Goal: Task Accomplishment & Management: Complete application form

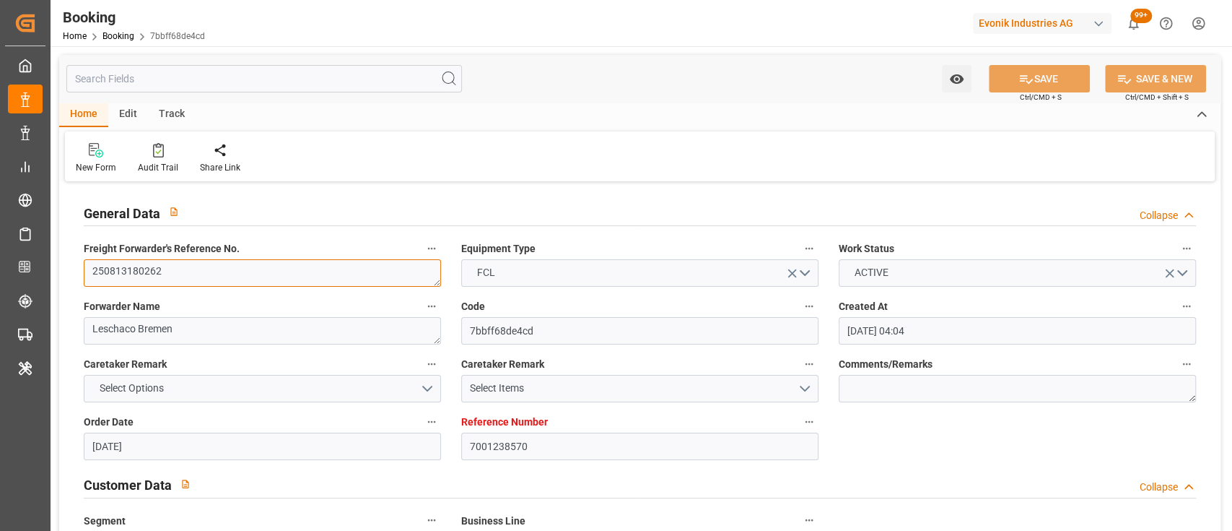
click at [147, 271] on textarea "250813180262" at bounding box center [262, 272] width 357 height 27
click at [601, 144] on div "New Form Audit Trail Share Link" at bounding box center [640, 156] width 1150 height 50
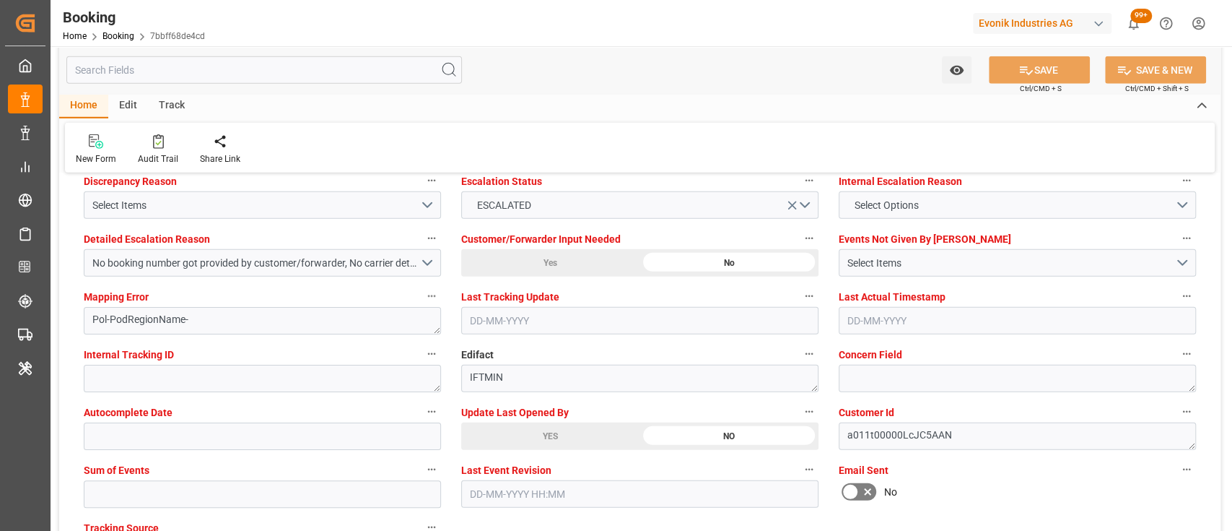
scroll to position [2721, 0]
click at [503, 437] on div "YES" at bounding box center [550, 435] width 178 height 27
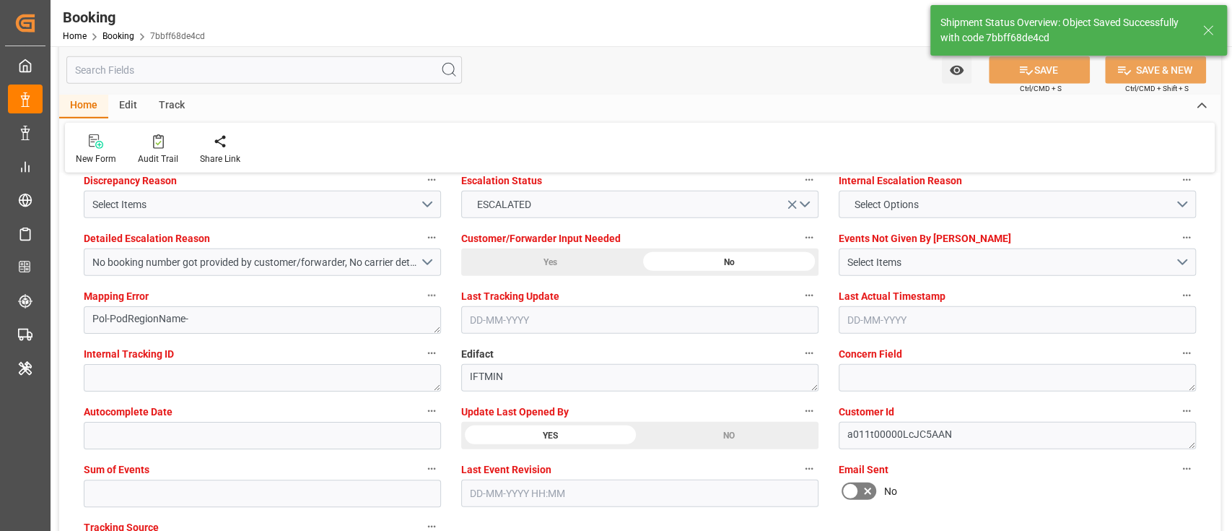
type input "17-09-2025 11:47"
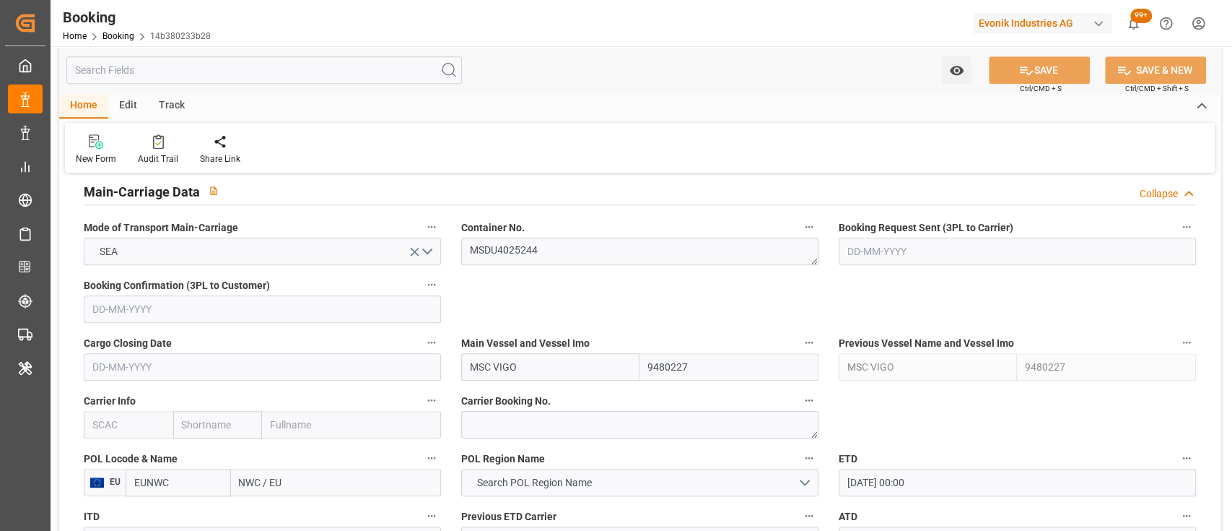
scroll to position [846, 0]
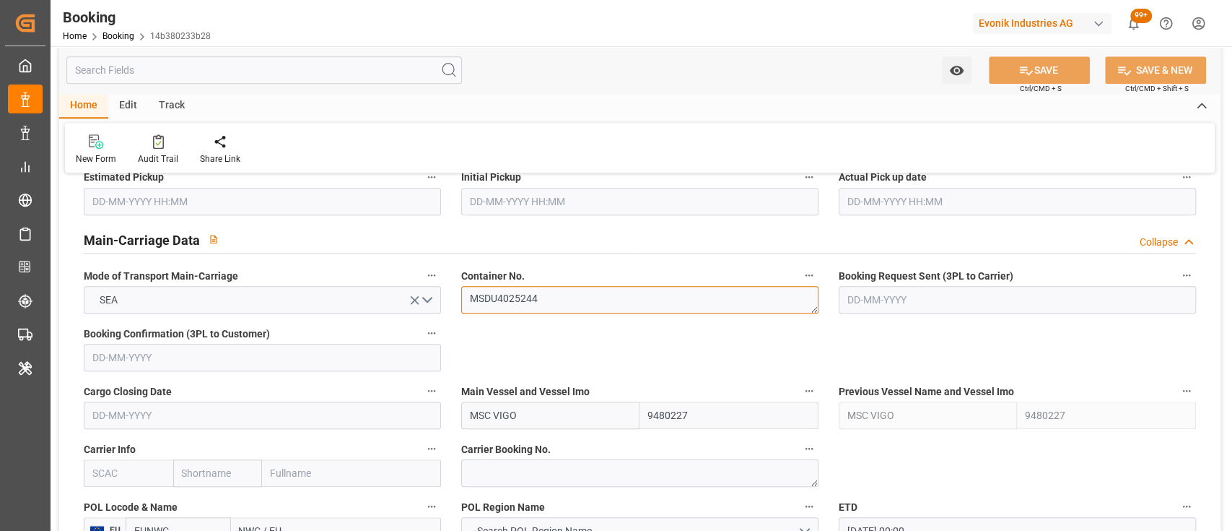
click at [551, 307] on textarea "MSDU4025244" at bounding box center [639, 299] width 357 height 27
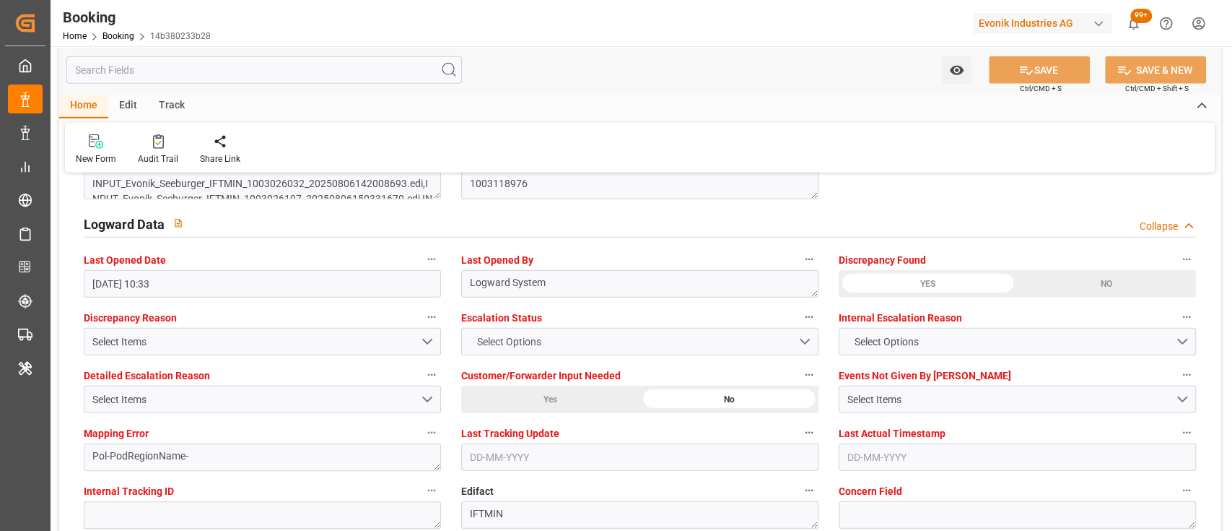
scroll to position [2585, 0]
click at [508, 333] on span "Select Options" at bounding box center [508, 340] width 79 height 15
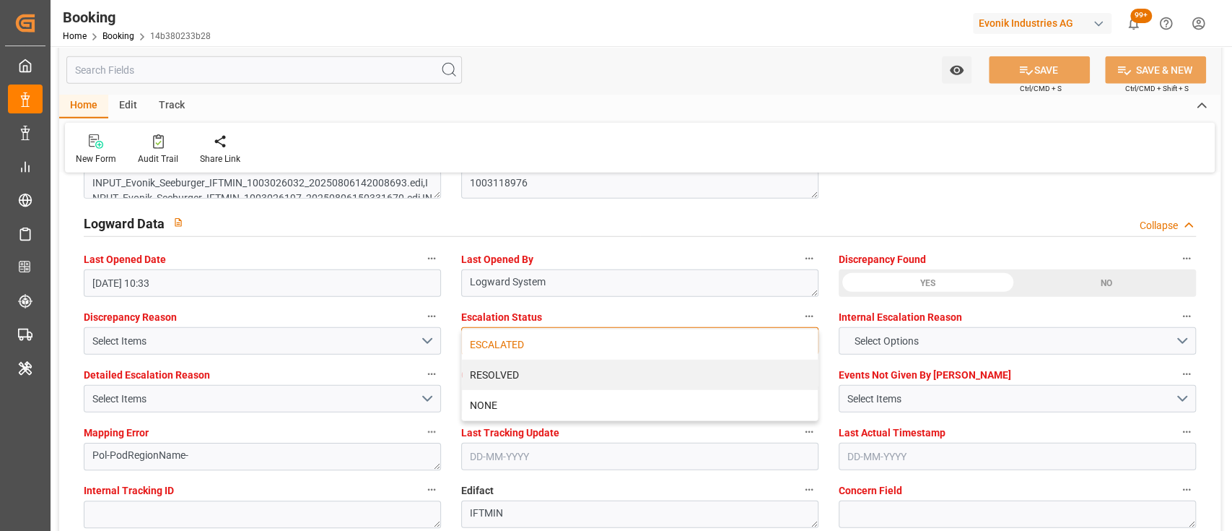
click at [501, 341] on div "ESCALATED" at bounding box center [640, 344] width 356 height 30
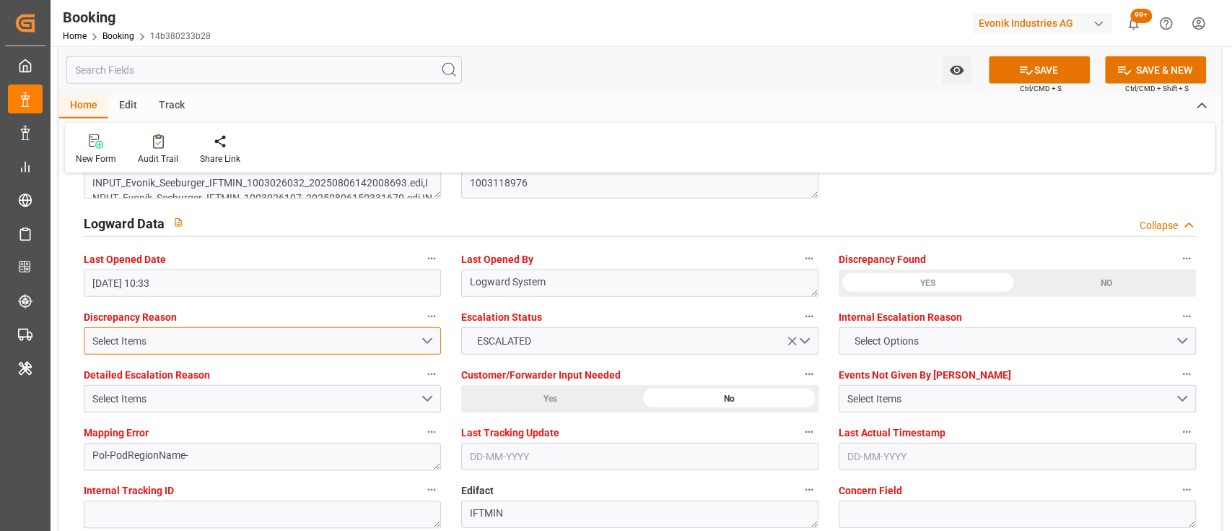
click at [422, 344] on button "Select Items" at bounding box center [262, 340] width 357 height 27
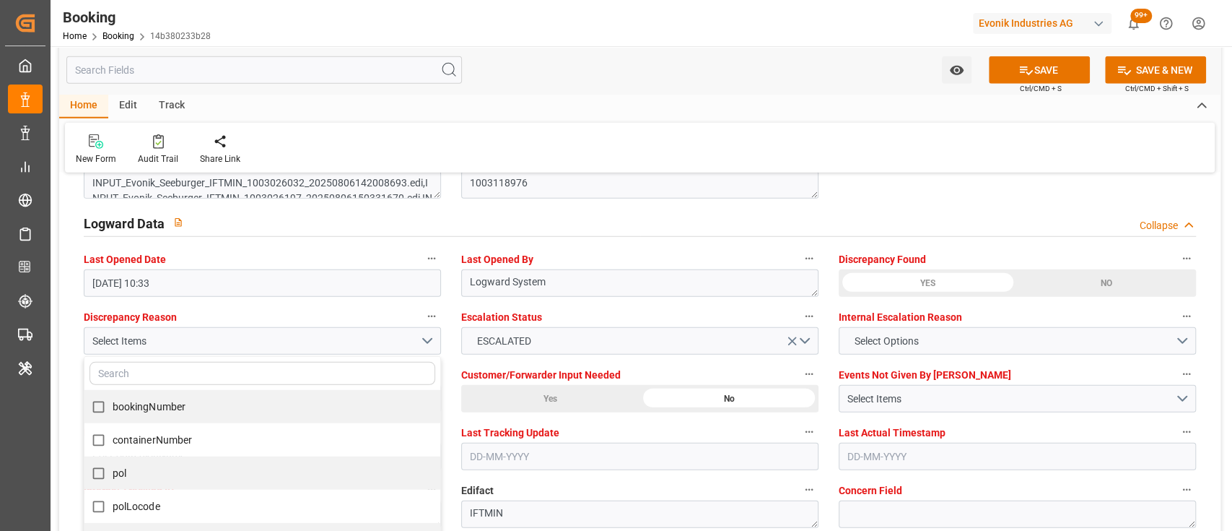
click at [616, 147] on div "New Form Audit Trail Share Link" at bounding box center [640, 148] width 1150 height 50
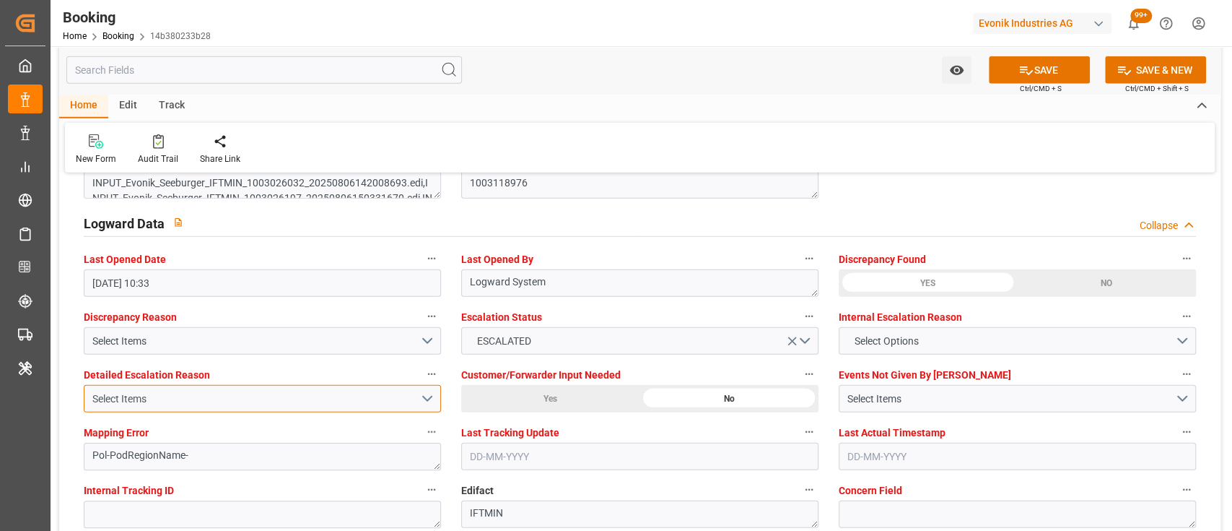
click at [427, 397] on button "Select Items" at bounding box center [262, 398] width 357 height 27
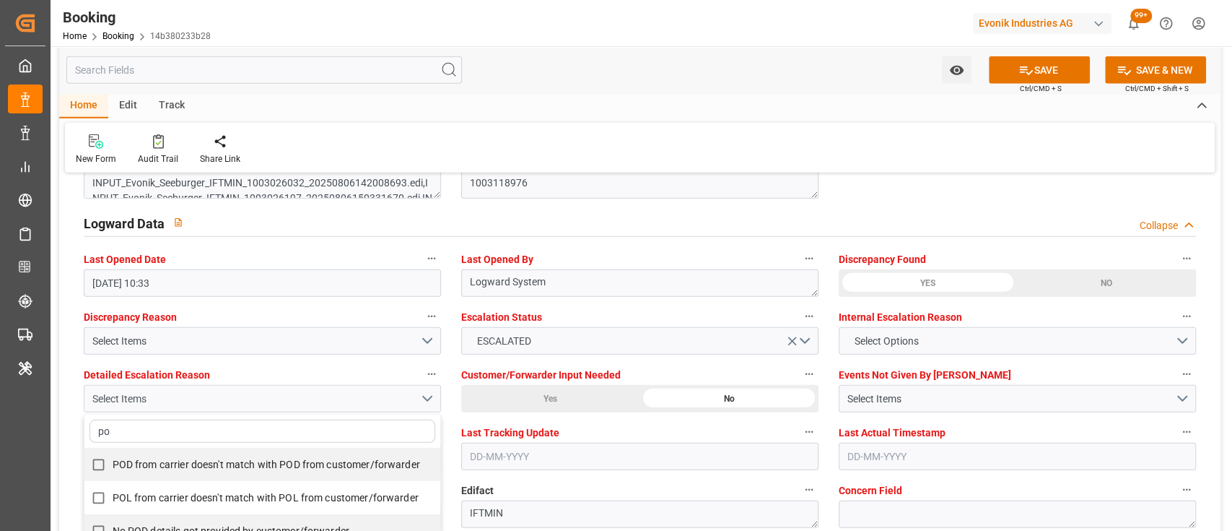
type input "pod"
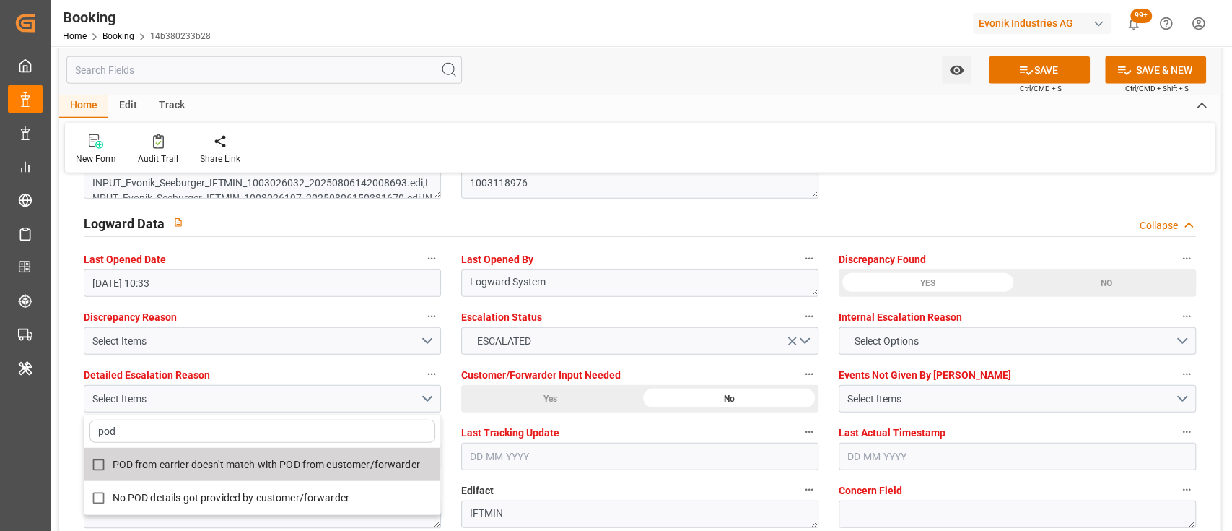
click at [359, 463] on span "POD from carrier doesn't match with POD from customer/forwarder" at bounding box center [266, 464] width 307 height 12
checkbox input "true"
type input "pod"
click at [606, 97] on div "Home Edit Track" at bounding box center [639, 106] width 1161 height 25
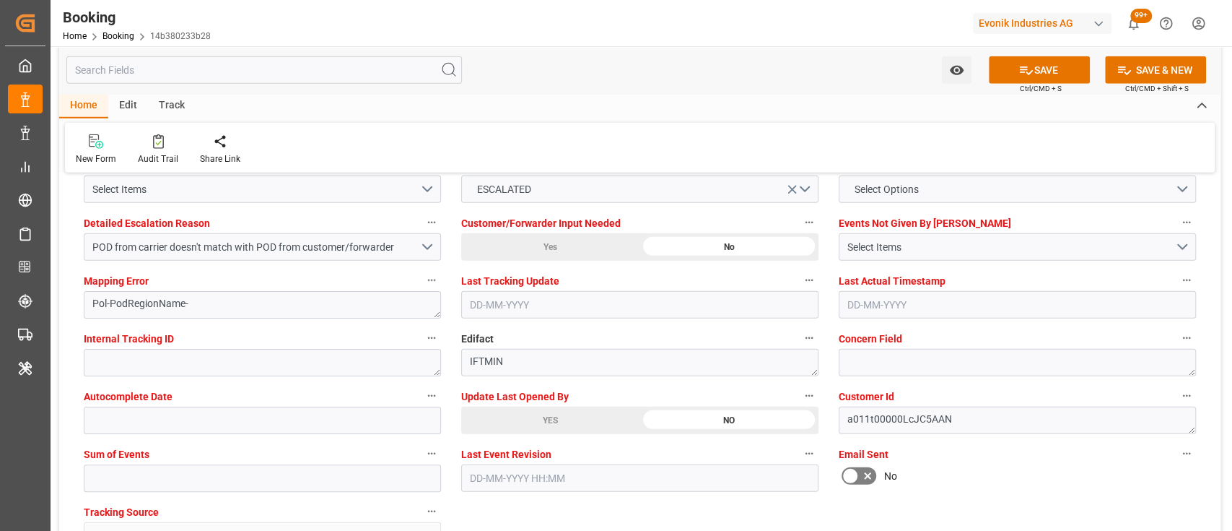
scroll to position [2737, 0]
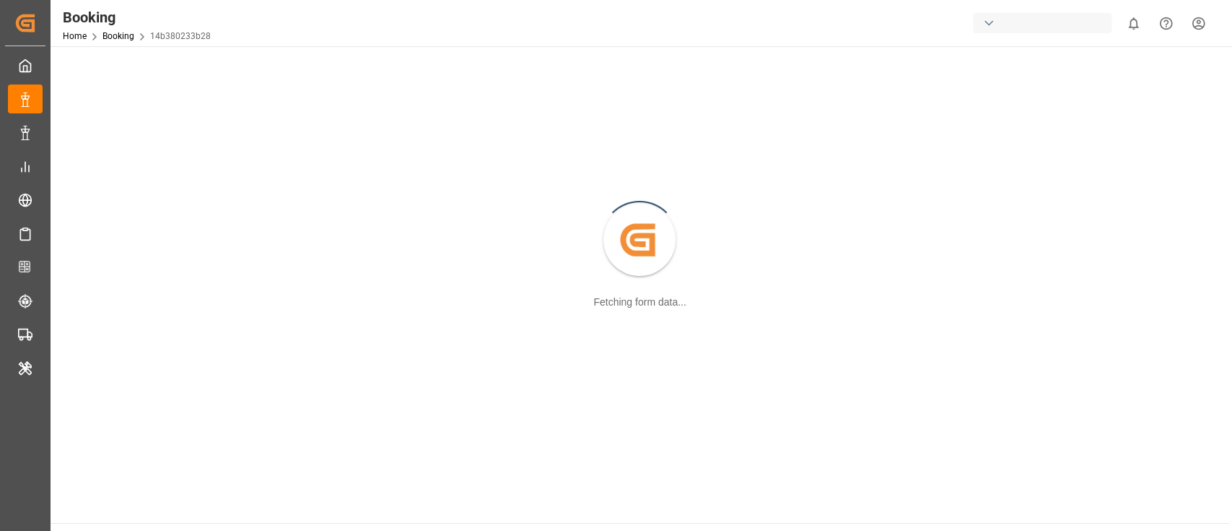
scroll to position [156, 0]
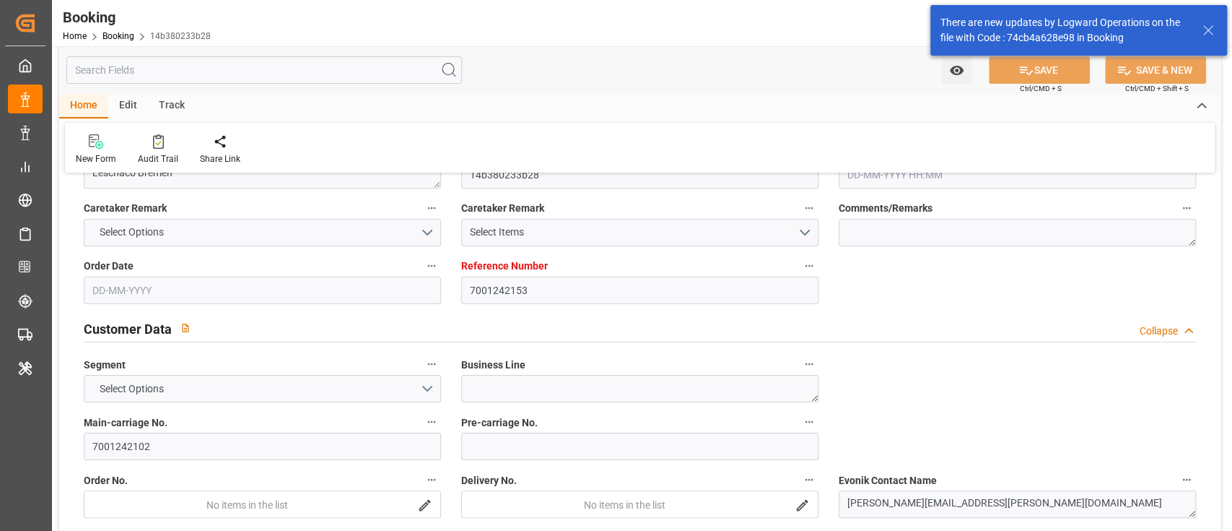
type input "7001242153"
type input "9535163"
type input "9480227"
type input "MSC"
type input "Mediterranean Shipping Company"
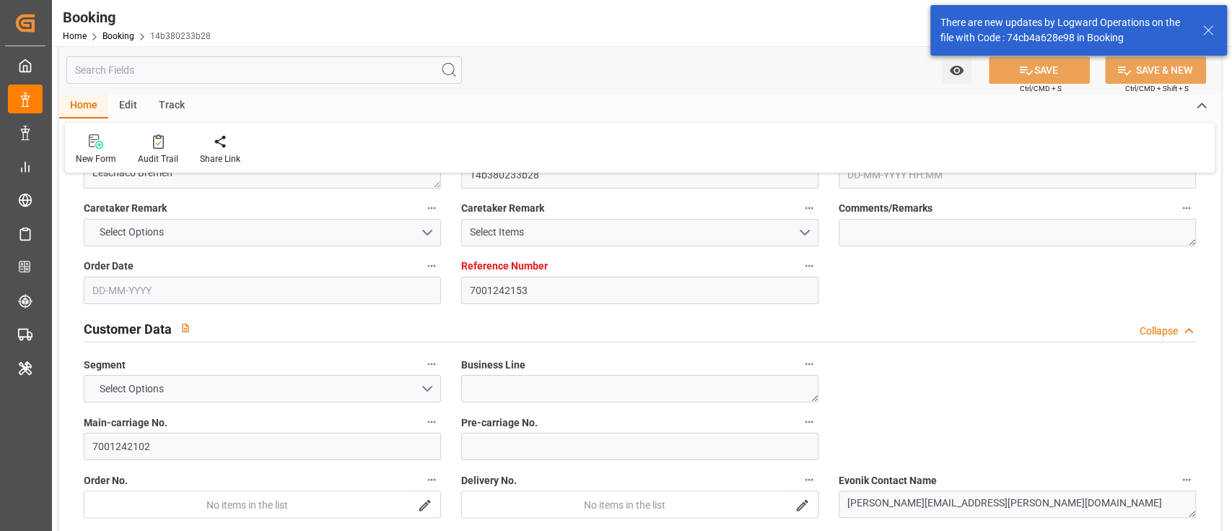
type input "NLRTM"
type input "USORF"
type input "DEBRV"
type input "0"
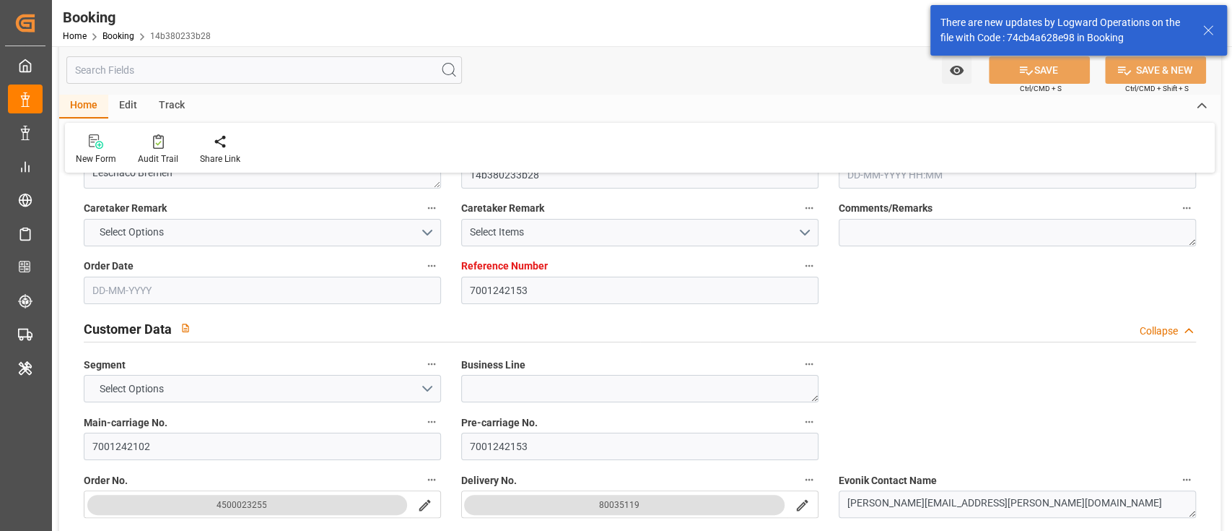
type input "06-08-2025 12:22"
type input "06-08-2025"
type input "17-09-2025 00:00"
type input "15-09-2025 00:00"
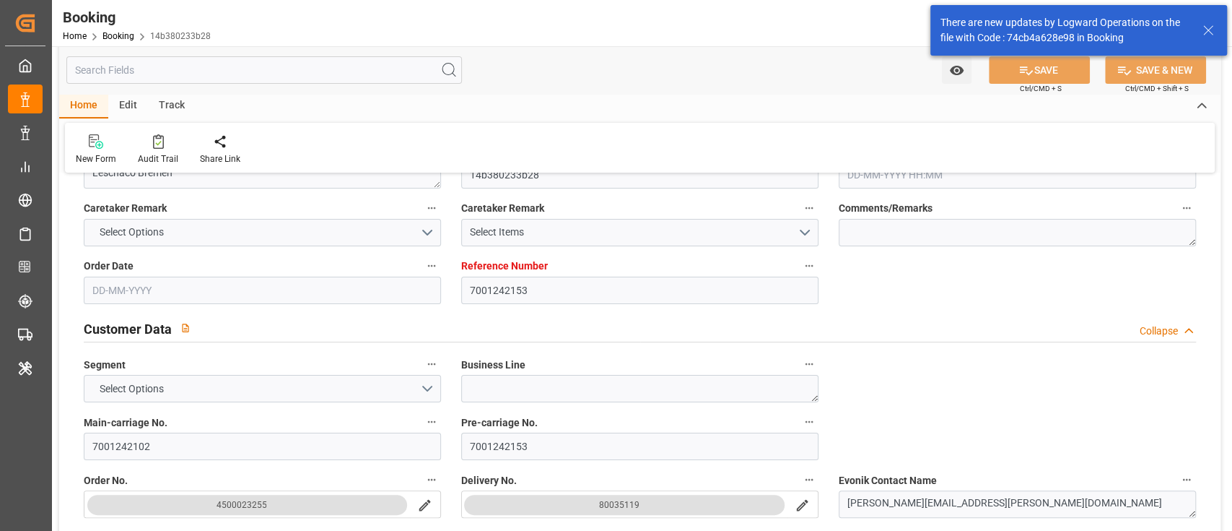
type input "03-10-2025 00:00"
type input "21-09-2025 00:00"
type input "23-09-2025 00:00"
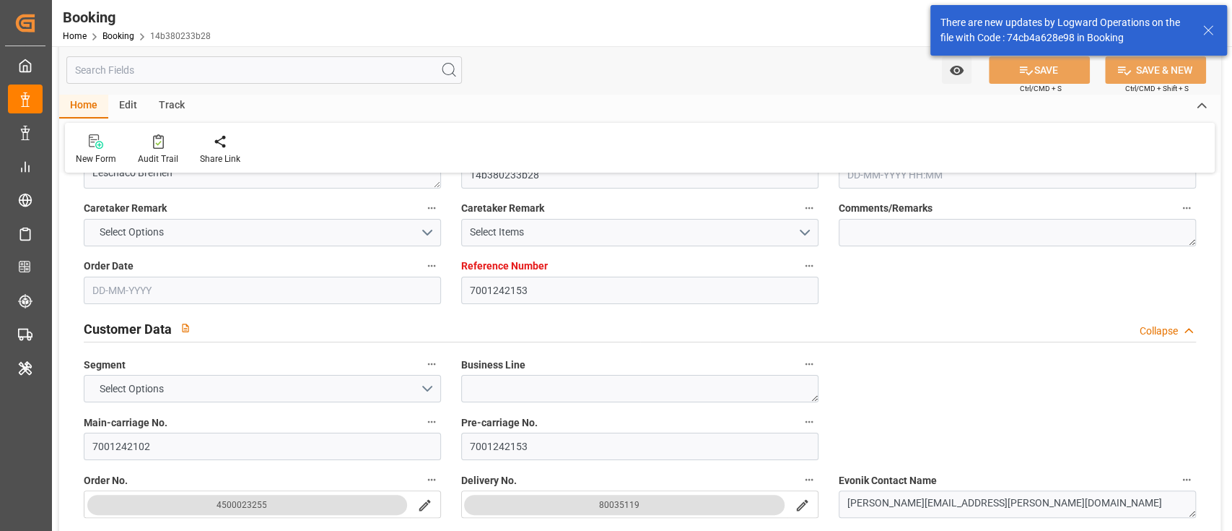
type input "23-09-2025 00:00"
type input "18-08-2025"
type input "17-09-2025 11:31"
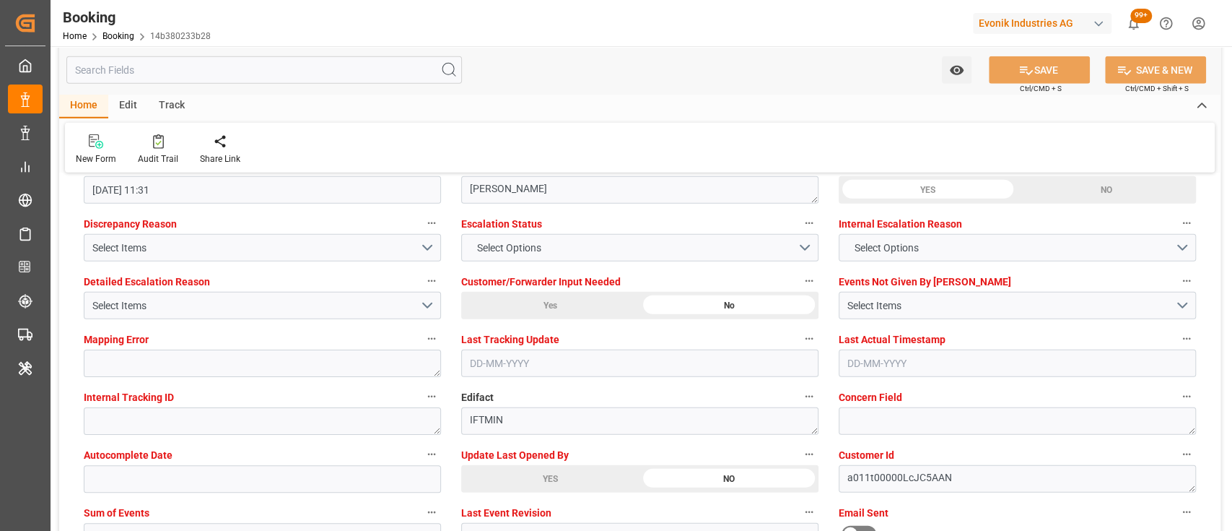
scroll to position [2677, 0]
click at [510, 249] on span "Select Options" at bounding box center [508, 248] width 79 height 15
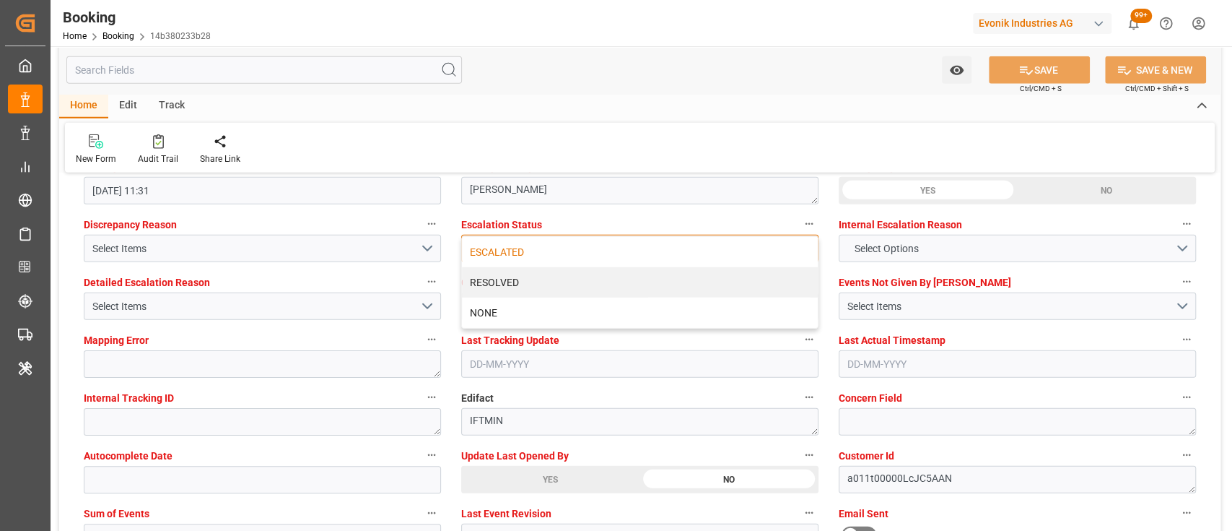
click at [512, 249] on div "ESCALATED" at bounding box center [640, 252] width 356 height 30
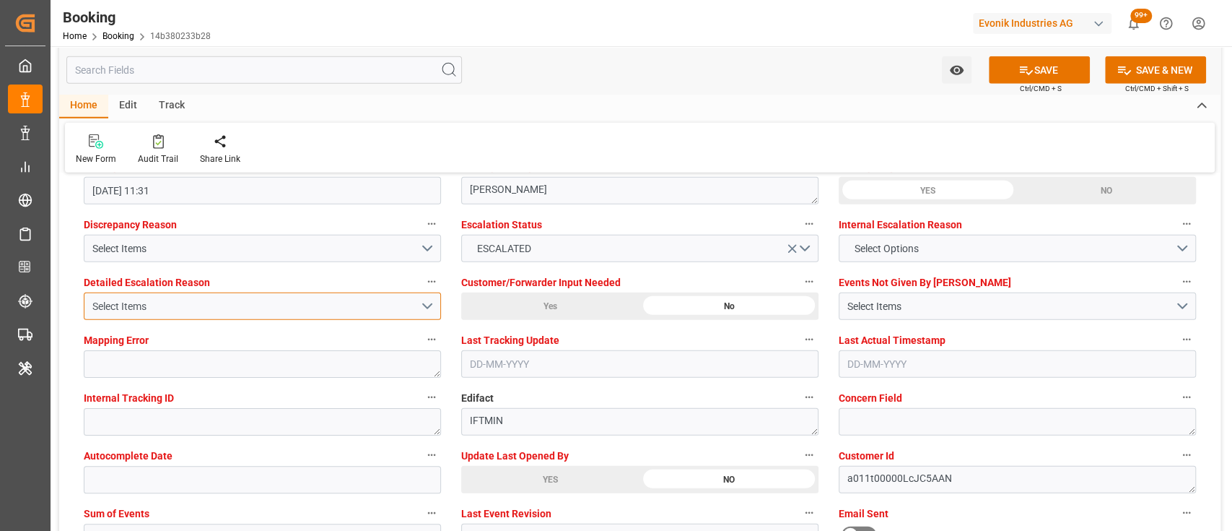
click at [424, 303] on button "Select Items" at bounding box center [262, 305] width 357 height 27
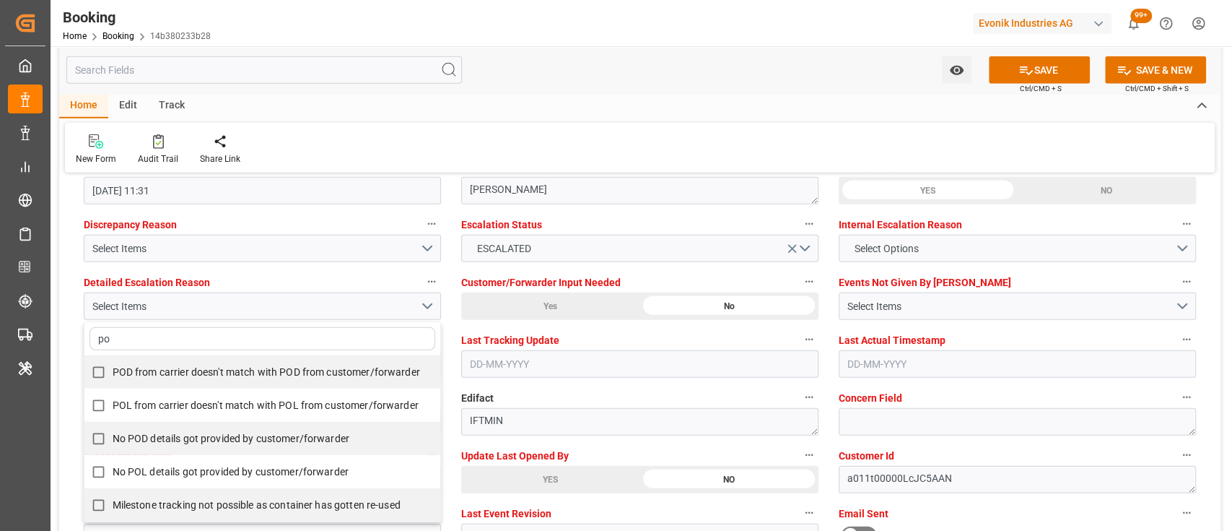
type input "pod"
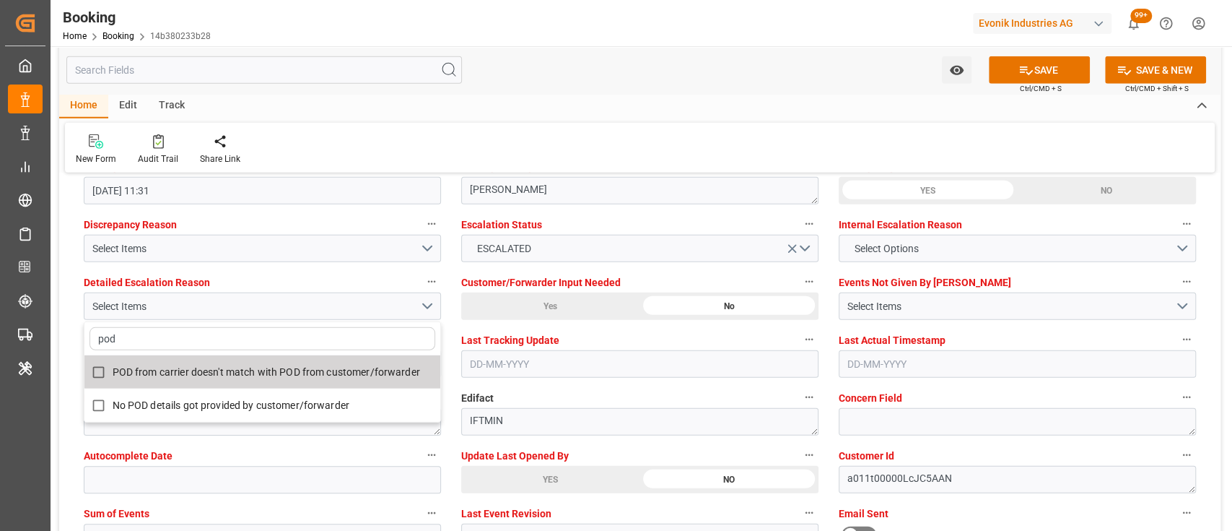
click at [294, 372] on span "POD from carrier doesn't match with POD from customer/forwarder" at bounding box center [266, 372] width 307 height 12
checkbox input "true"
type input "pod"
click at [543, 113] on div "Home Edit Track" at bounding box center [639, 106] width 1161 height 25
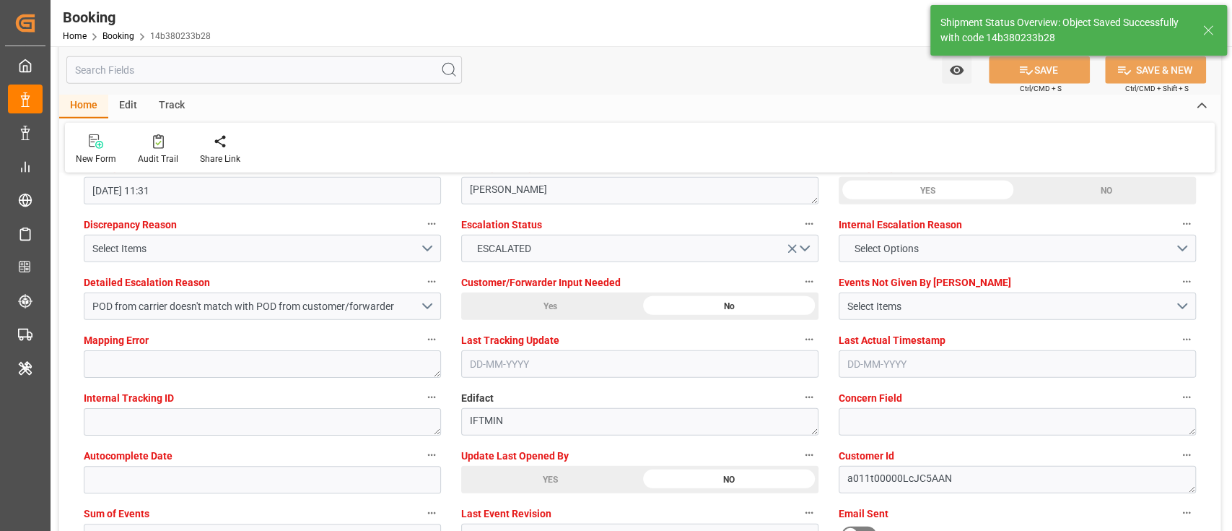
type textarea "[PERSON_NAME]"
type input "17-09-2025 11:50"
click at [580, 153] on div "New Form Audit Trail Share Link" at bounding box center [640, 148] width 1150 height 50
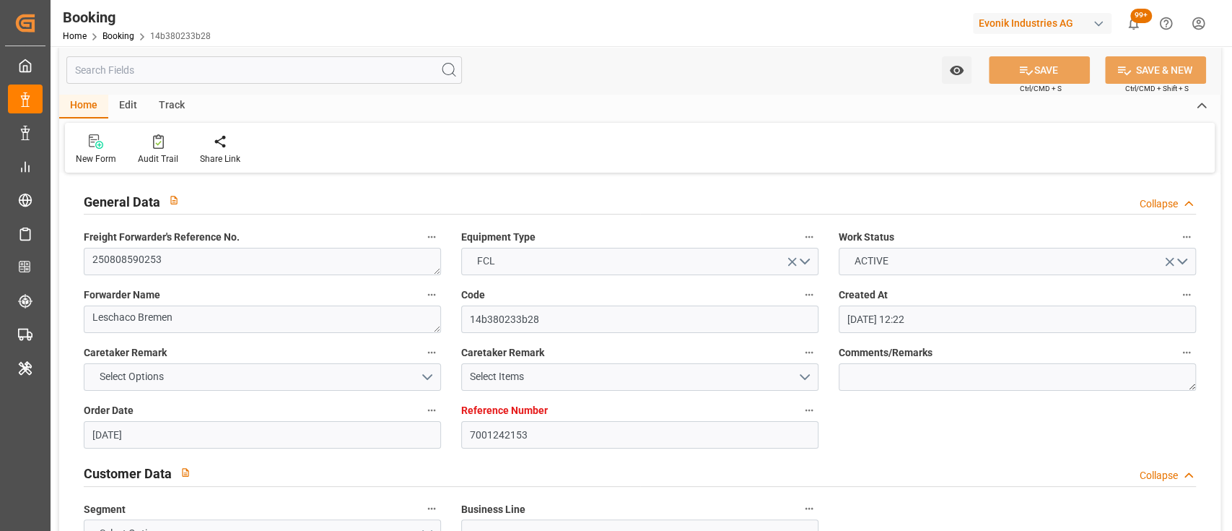
scroll to position [0, 0]
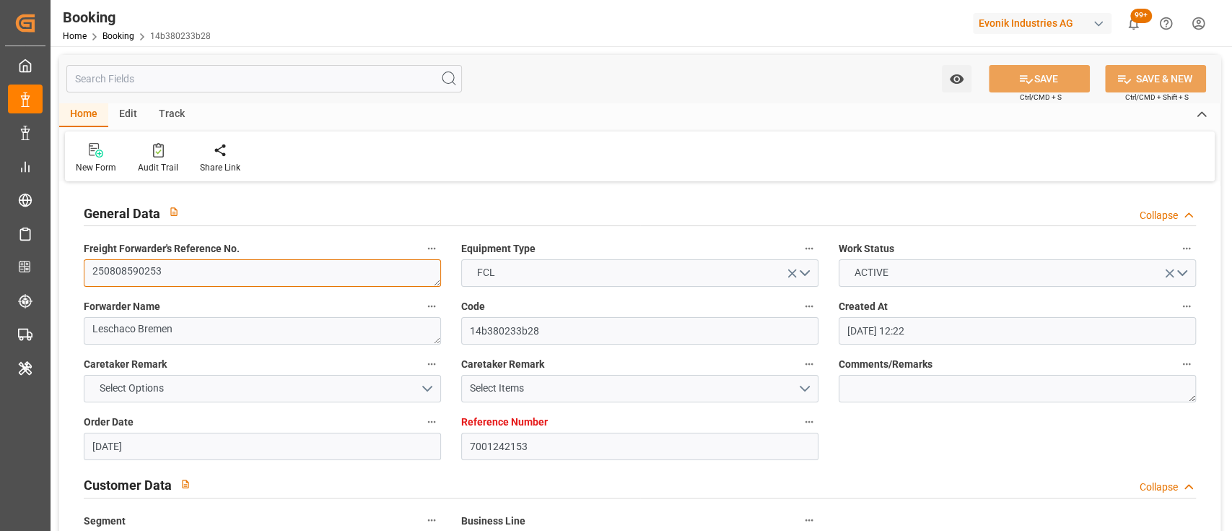
click at [195, 280] on textarea "250808590253" at bounding box center [262, 272] width 357 height 27
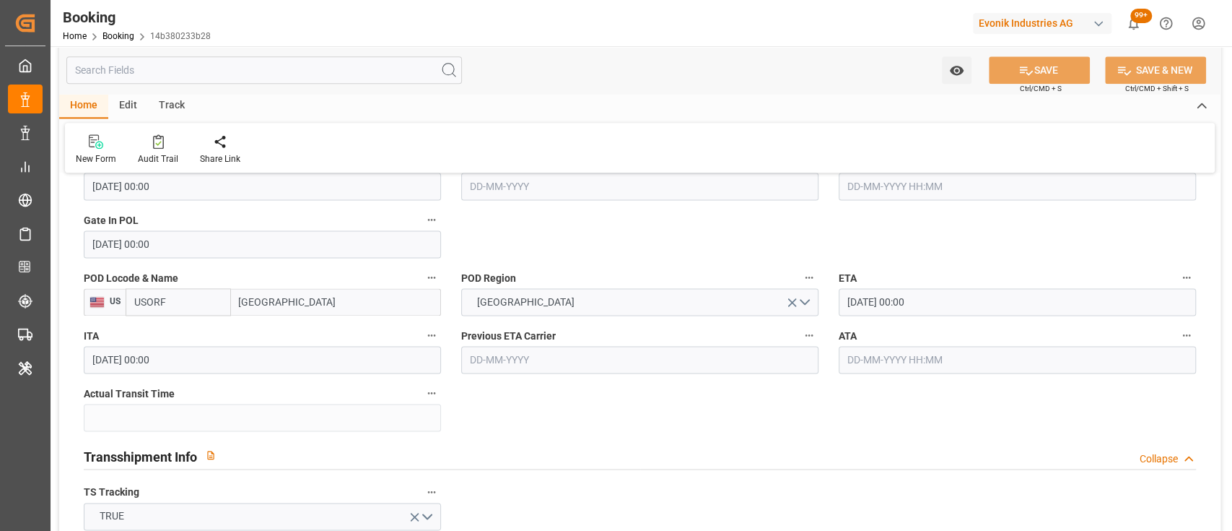
scroll to position [1249, 0]
click at [286, 309] on input "Norfolk" at bounding box center [336, 300] width 210 height 27
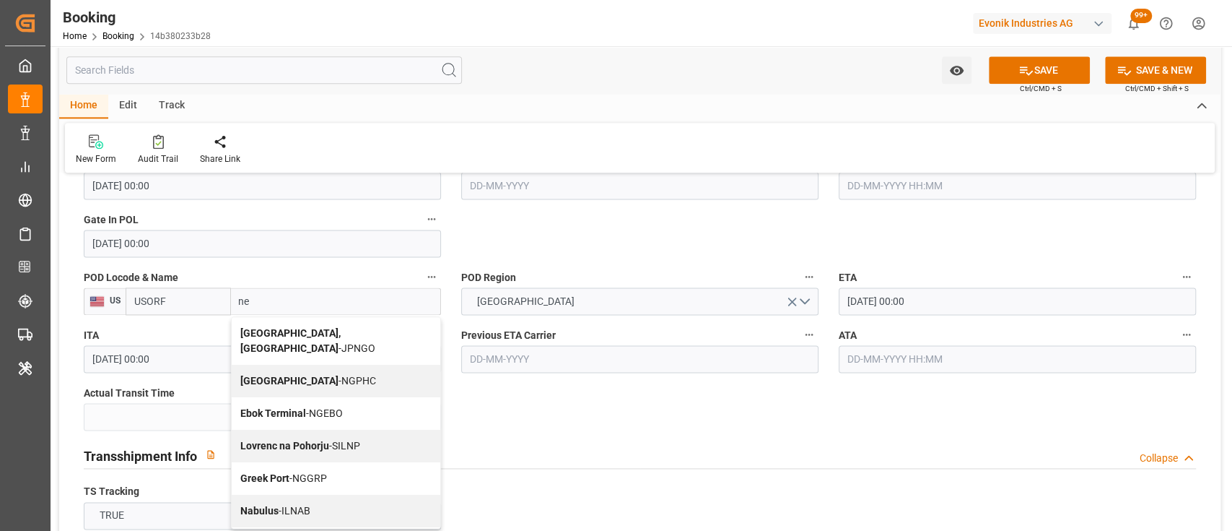
type input "new"
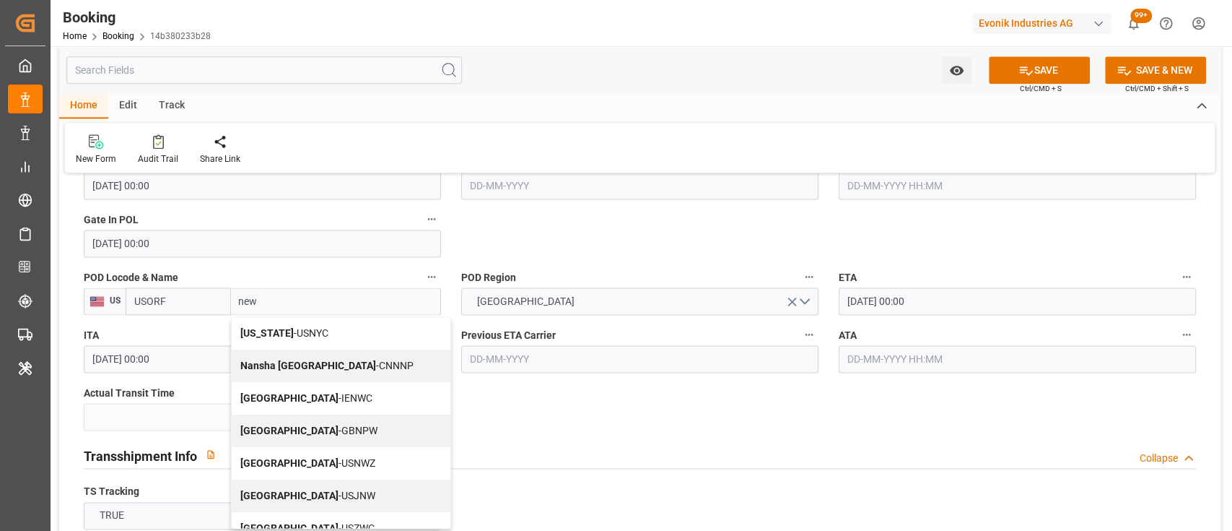
click at [280, 332] on b "New York" at bounding box center [266, 333] width 53 height 12
type input "USNYC"
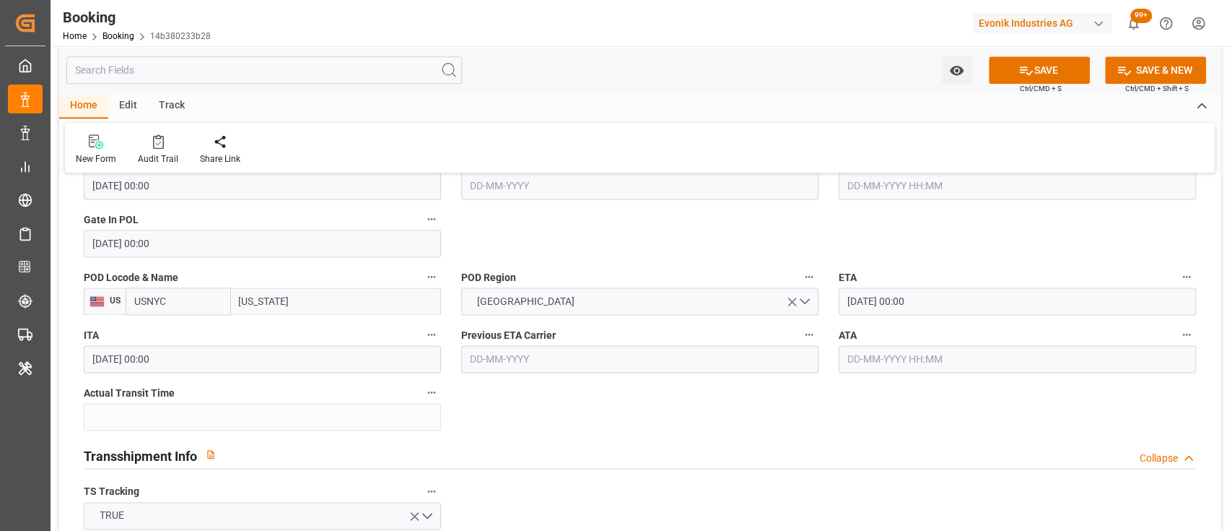
type input "New York"
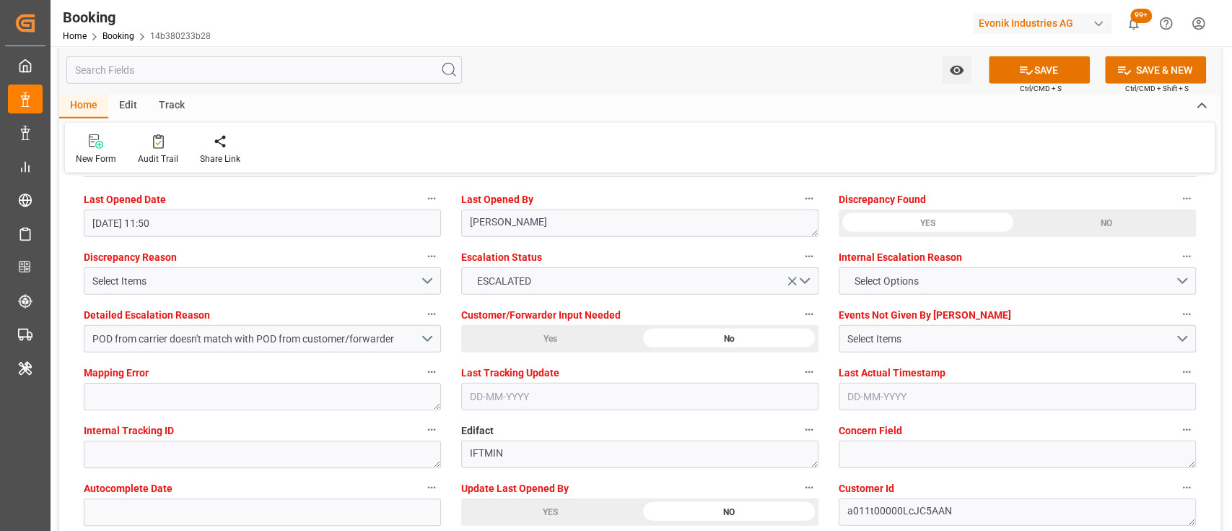
scroll to position [2659, 0]
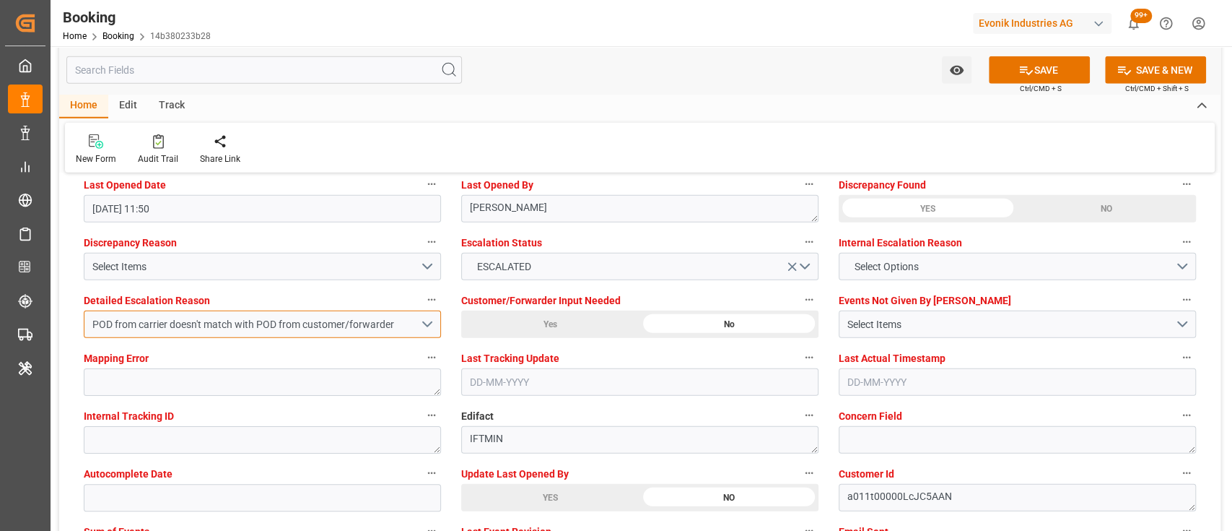
click at [427, 321] on button "POD from carrier doesn't match with POD from customer/forwarder" at bounding box center [262, 323] width 357 height 27
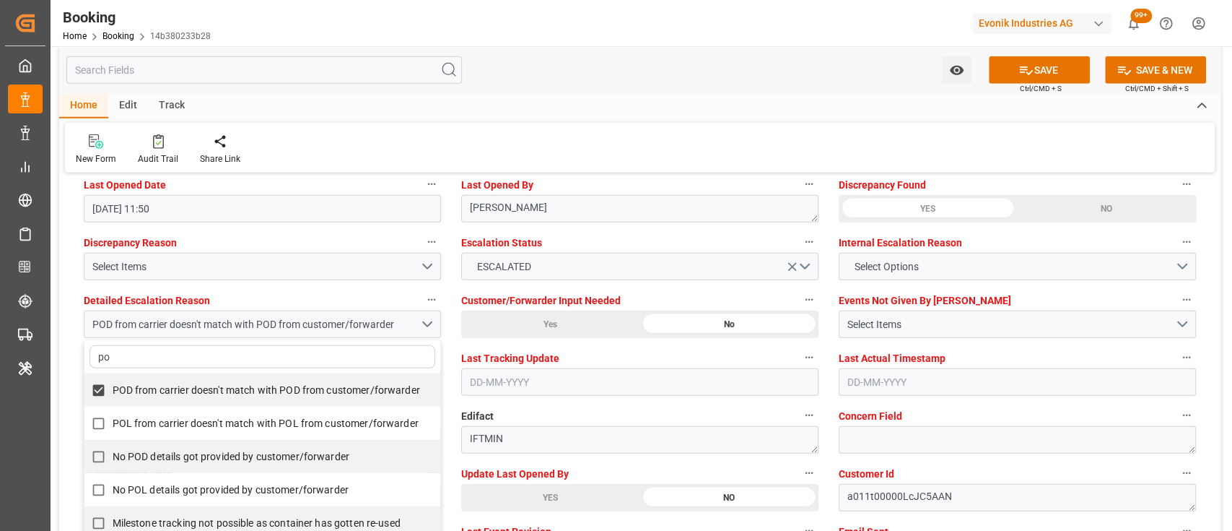
type input "pod"
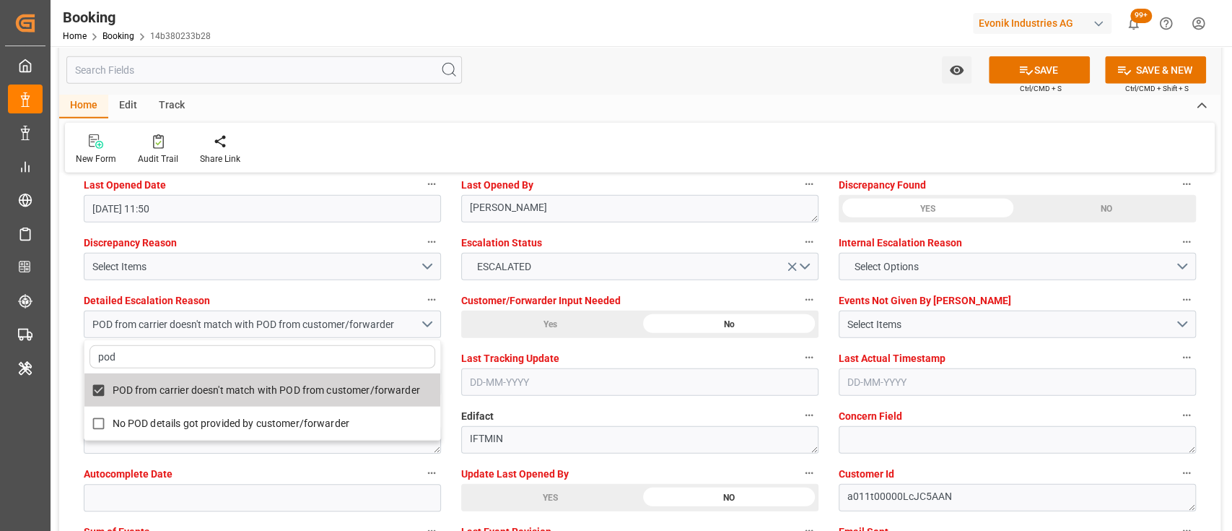
click at [347, 389] on span "POD from carrier doesn't match with POD from customer/forwarder" at bounding box center [266, 390] width 307 height 12
checkbox input "false"
type input "pod"
click at [792, 261] on icon "open menu" at bounding box center [792, 266] width 15 height 15
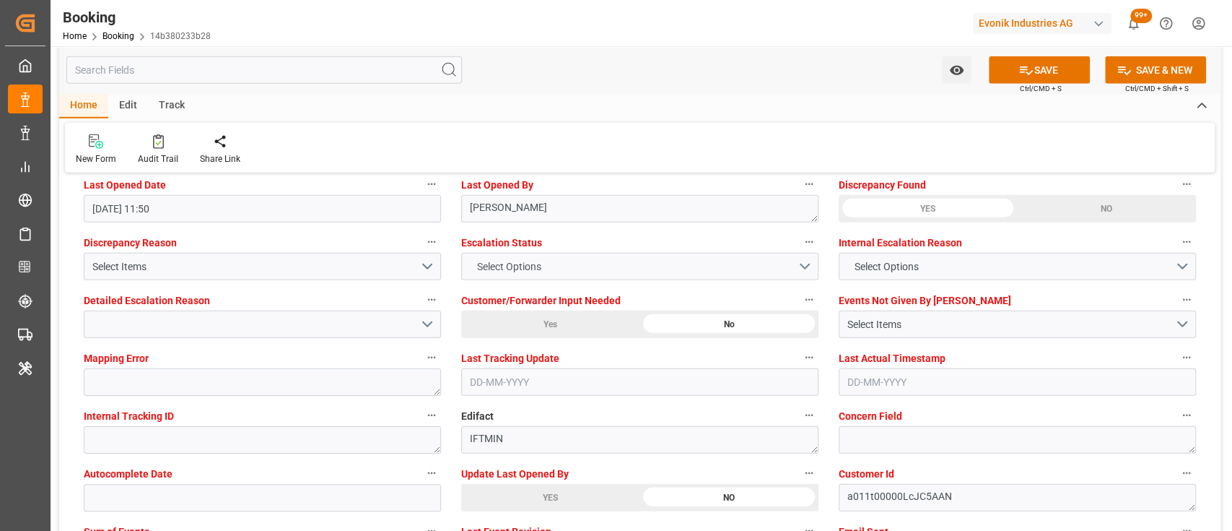
click at [683, 87] on div "Watch Option SAVE Ctrl/CMD + S SAVE & NEW Ctrl/CMD + Shift + S" at bounding box center [639, 70] width 1161 height 48
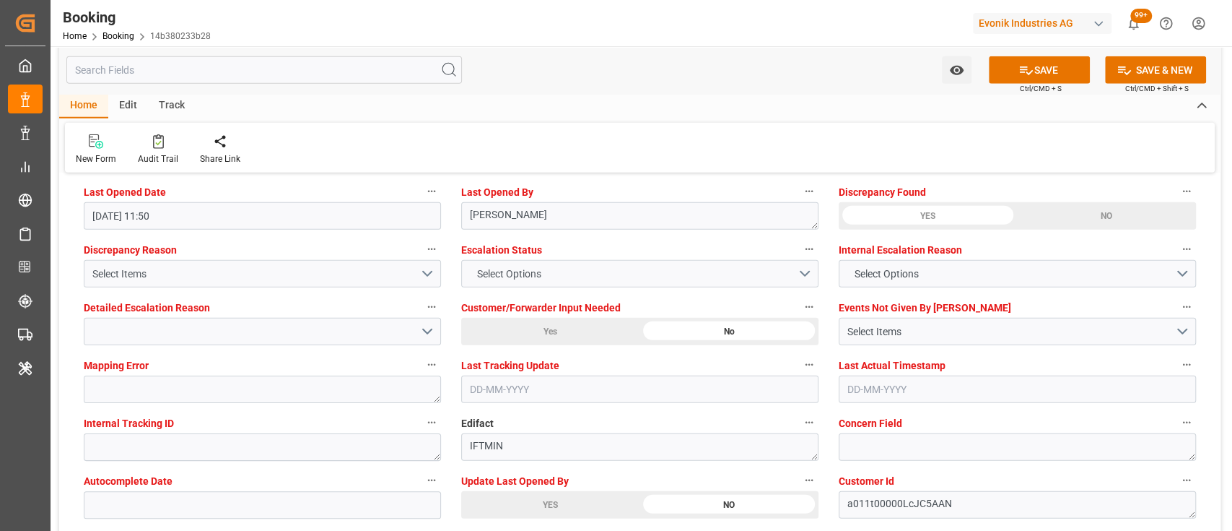
scroll to position [2651, 0]
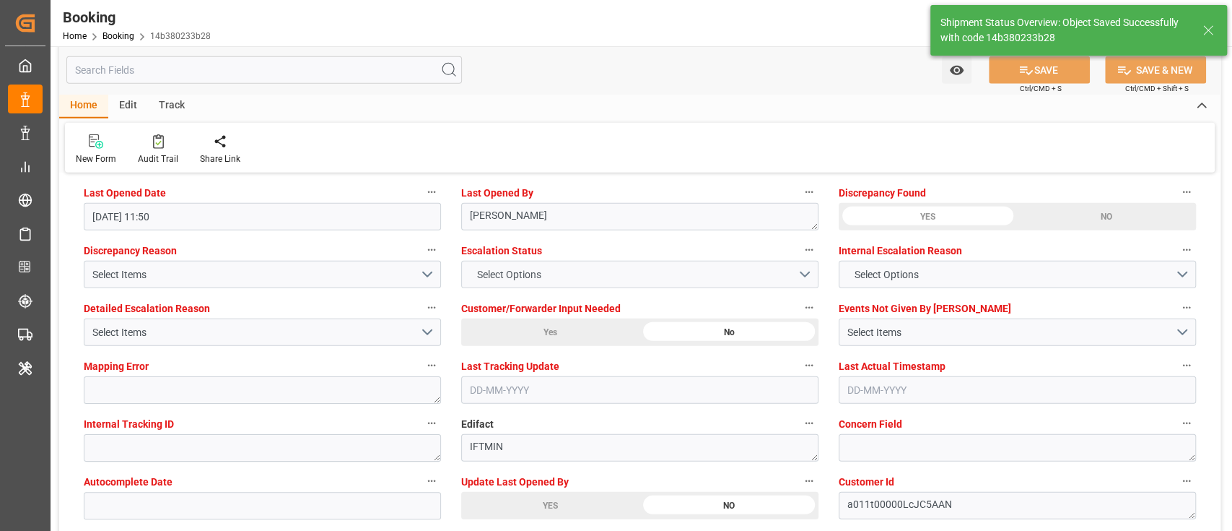
type input "17-09-2025 11:53"
click at [593, 74] on div "Watch Option SAVE Ctrl/CMD + S SAVE & NEW Ctrl/CMD + Shift + S" at bounding box center [639, 70] width 1161 height 48
click at [139, 145] on div at bounding box center [158, 141] width 40 height 15
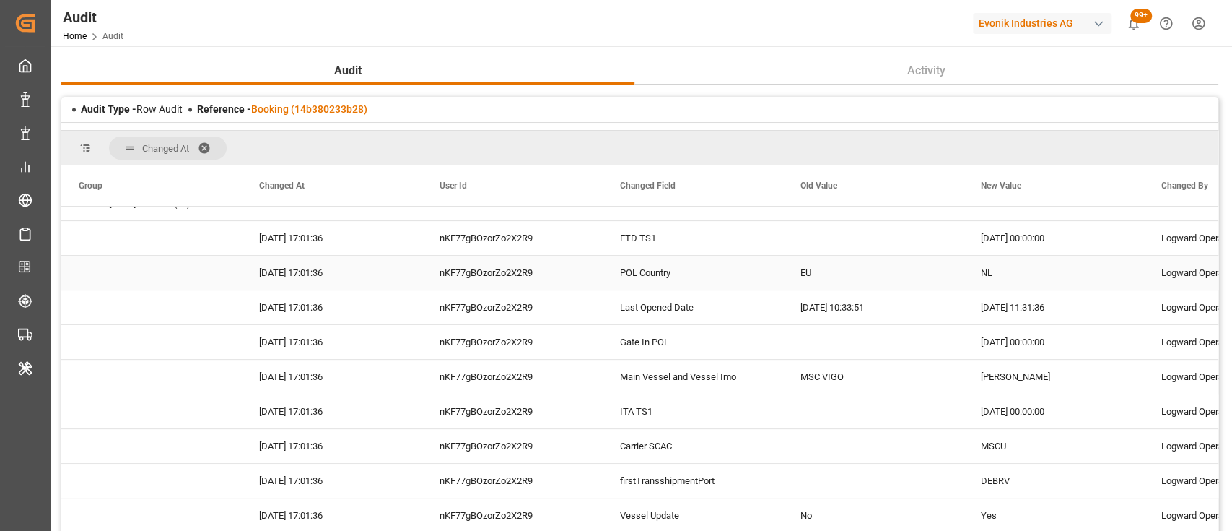
scroll to position [367, 0]
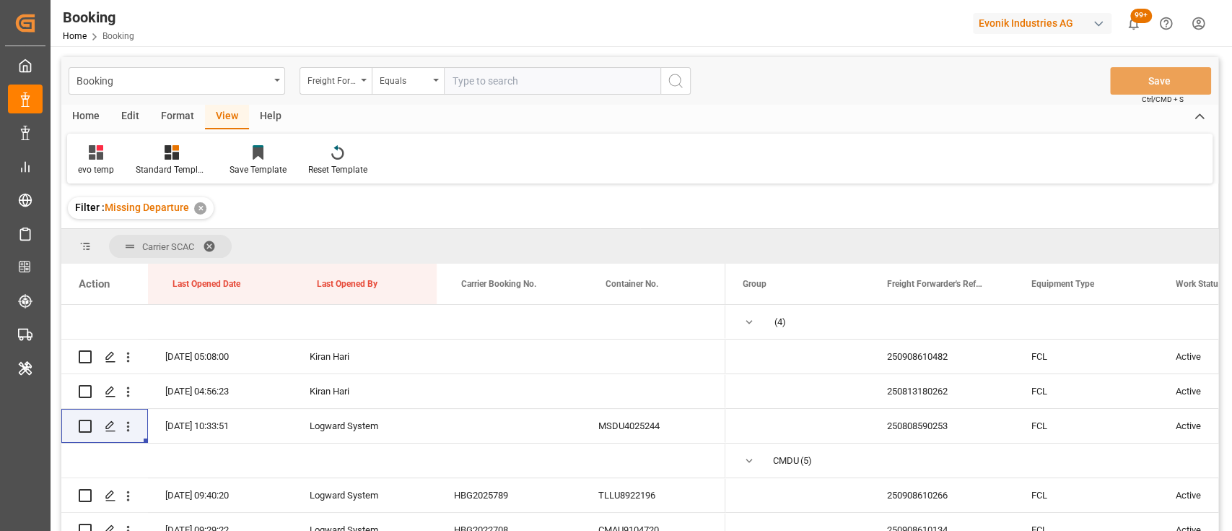
click at [210, 251] on span "Carrier SCAC" at bounding box center [170, 246] width 123 height 23
click at [214, 244] on span at bounding box center [214, 246] width 23 height 13
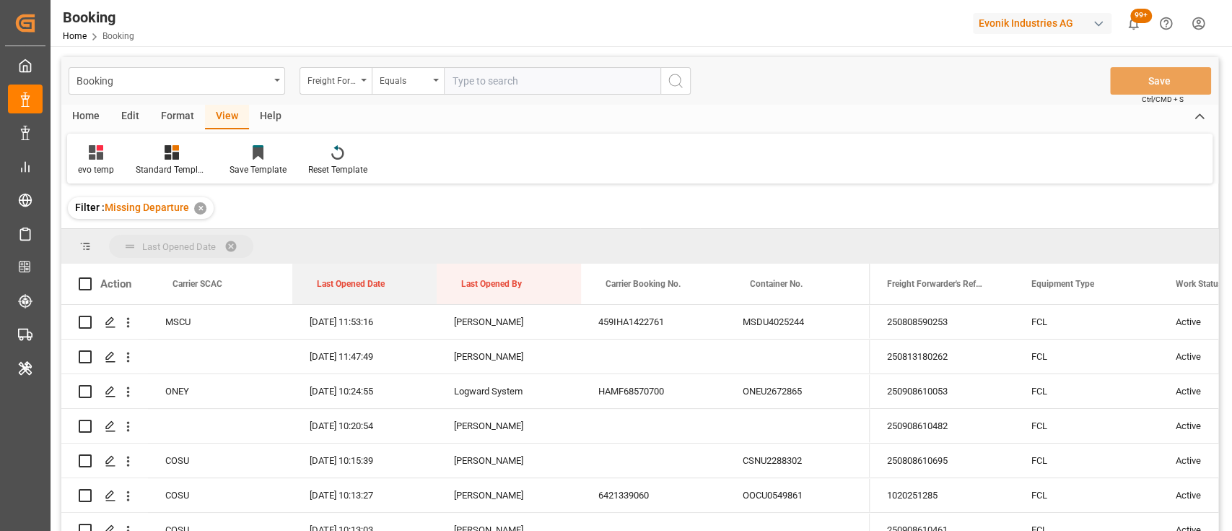
drag, startPoint x: 349, startPoint y: 291, endPoint x: 329, endPoint y: 251, distance: 44.5
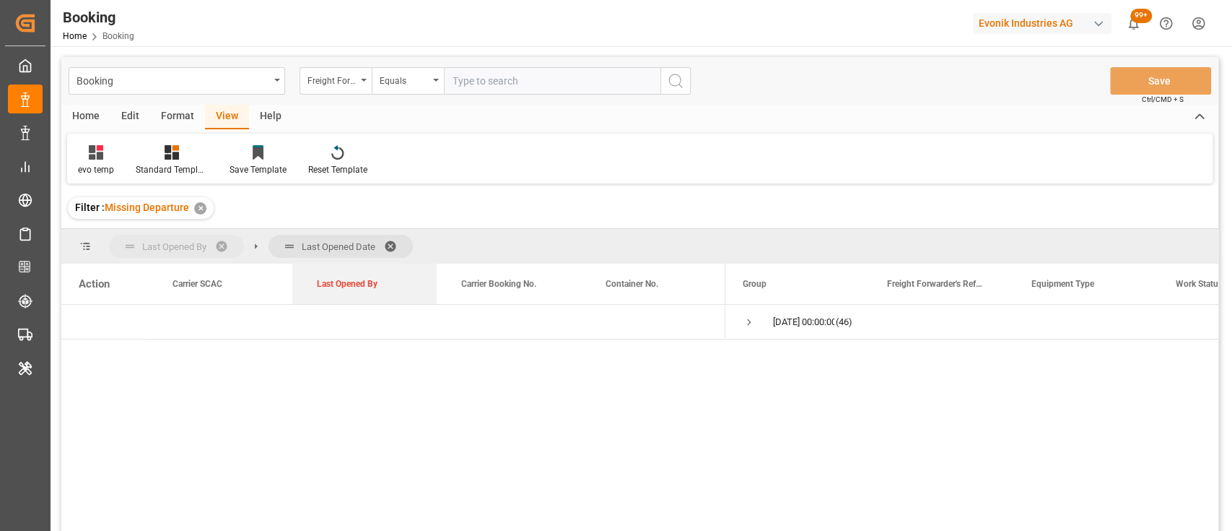
drag, startPoint x: 364, startPoint y: 297, endPoint x: 362, endPoint y: 261, distance: 36.1
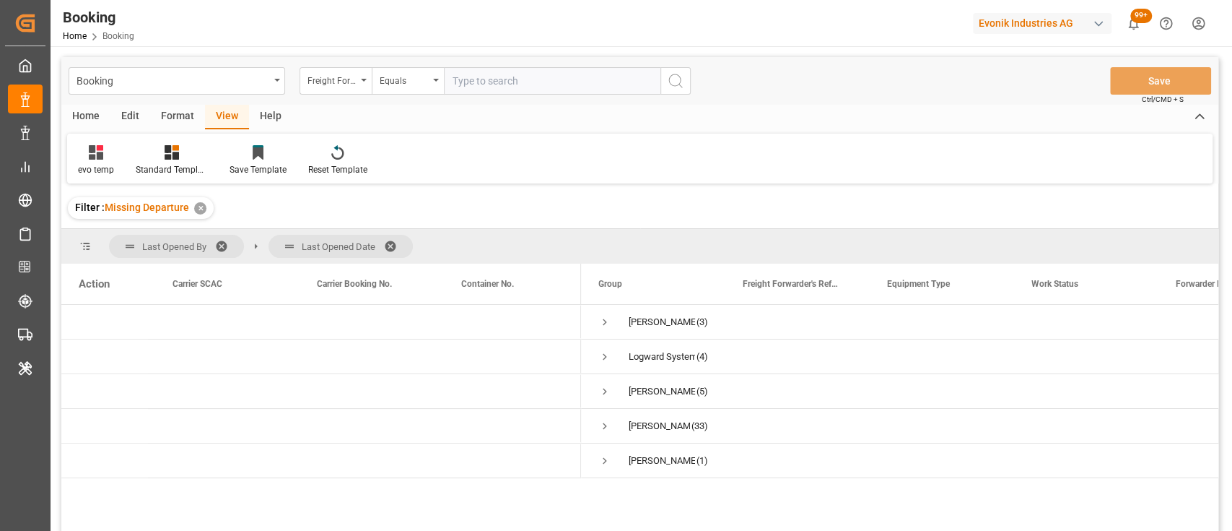
click at [225, 245] on span at bounding box center [226, 246] width 23 height 13
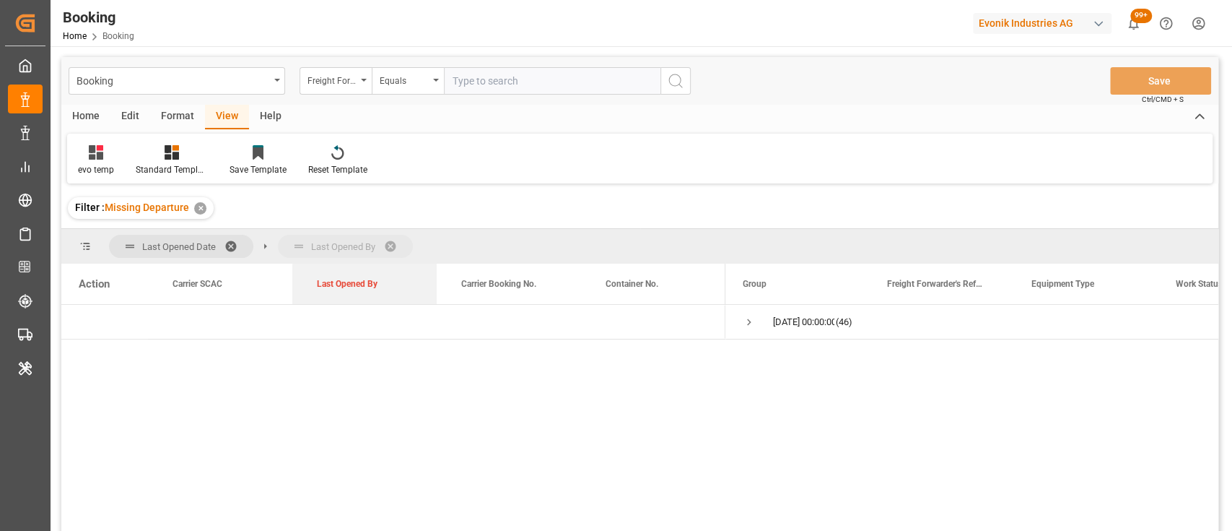
drag, startPoint x: 333, startPoint y: 289, endPoint x: 326, endPoint y: 253, distance: 37.0
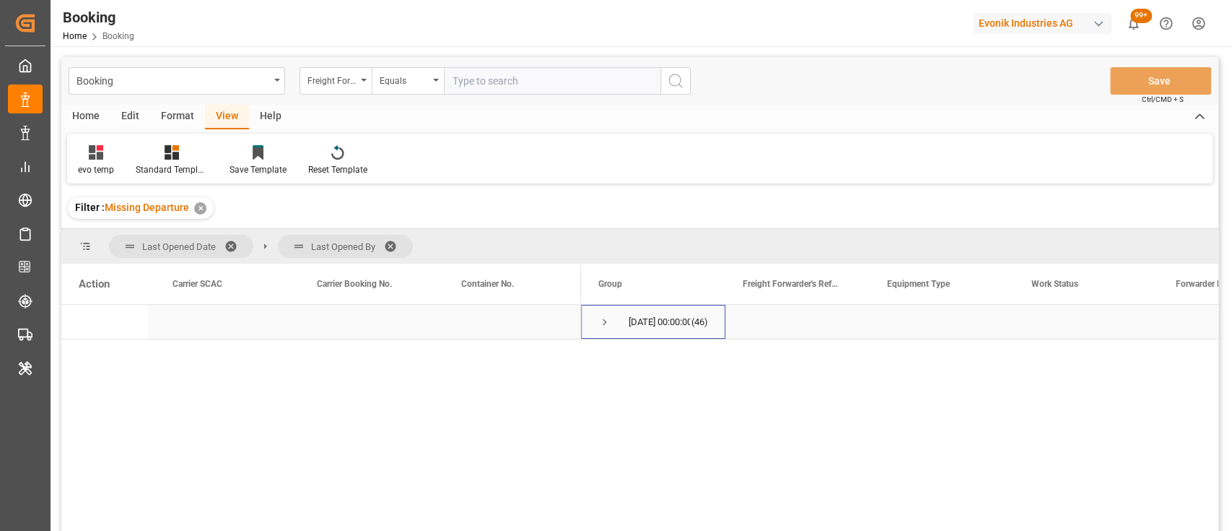
click at [606, 323] on span "Press SPACE to select this row." at bounding box center [604, 321] width 13 height 13
click at [182, 119] on div "Format" at bounding box center [177, 117] width 55 height 25
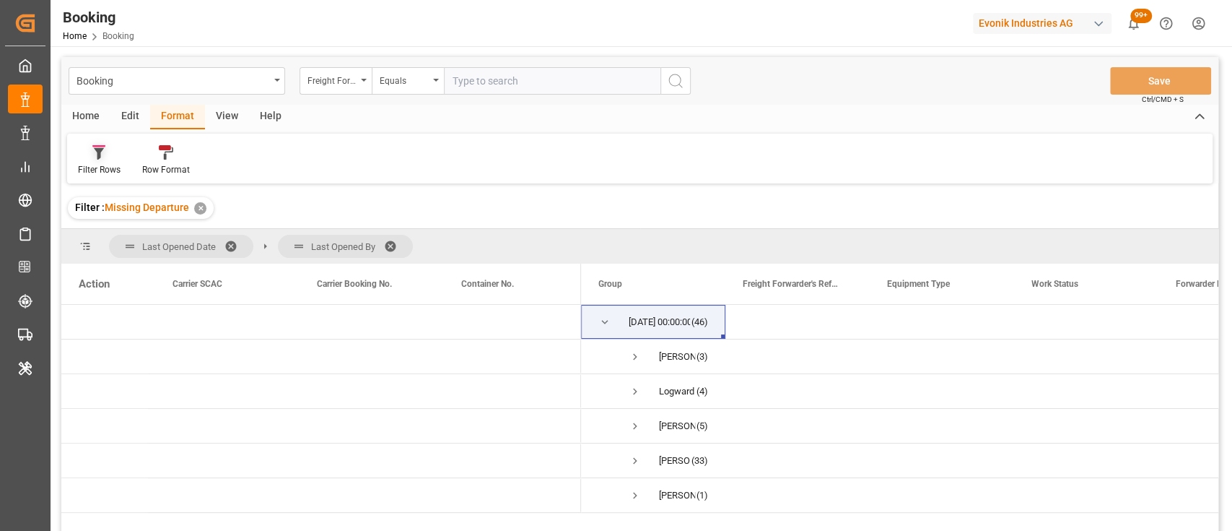
click at [92, 165] on div "Filter Rows" at bounding box center [99, 169] width 43 height 13
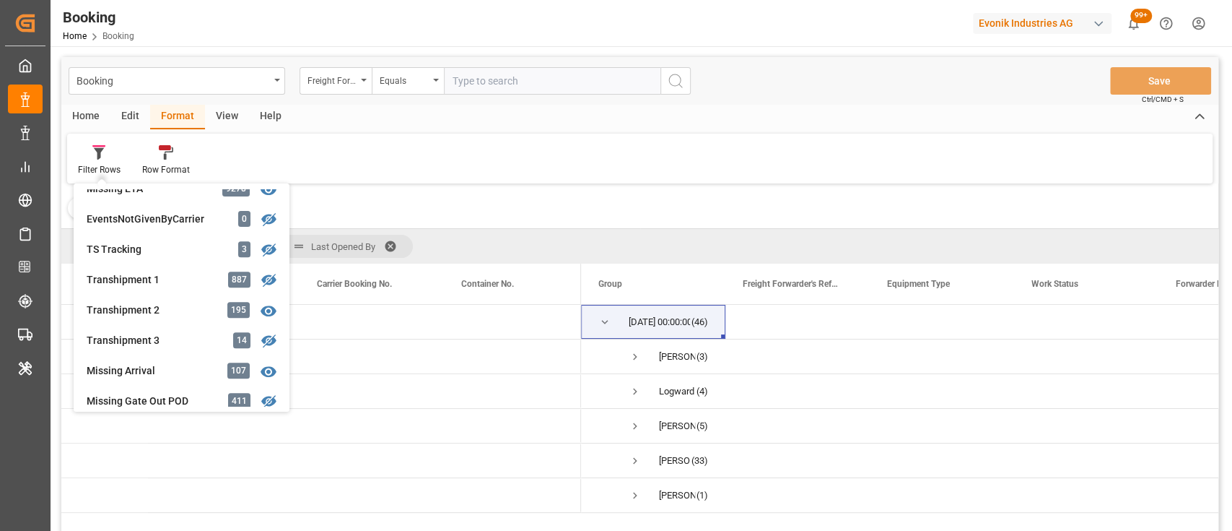
scroll to position [412, 0]
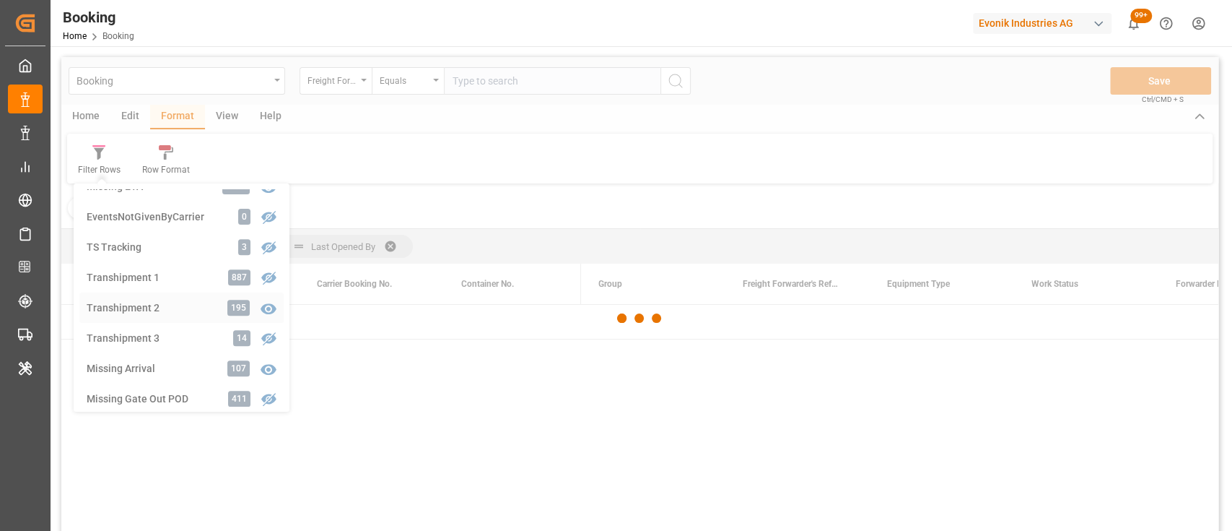
click at [150, 303] on div "Booking Freight Forwarder's Reference No. Equals Save Ctrl/CMD + S Home Edit Fo…" at bounding box center [639, 313] width 1157 height 512
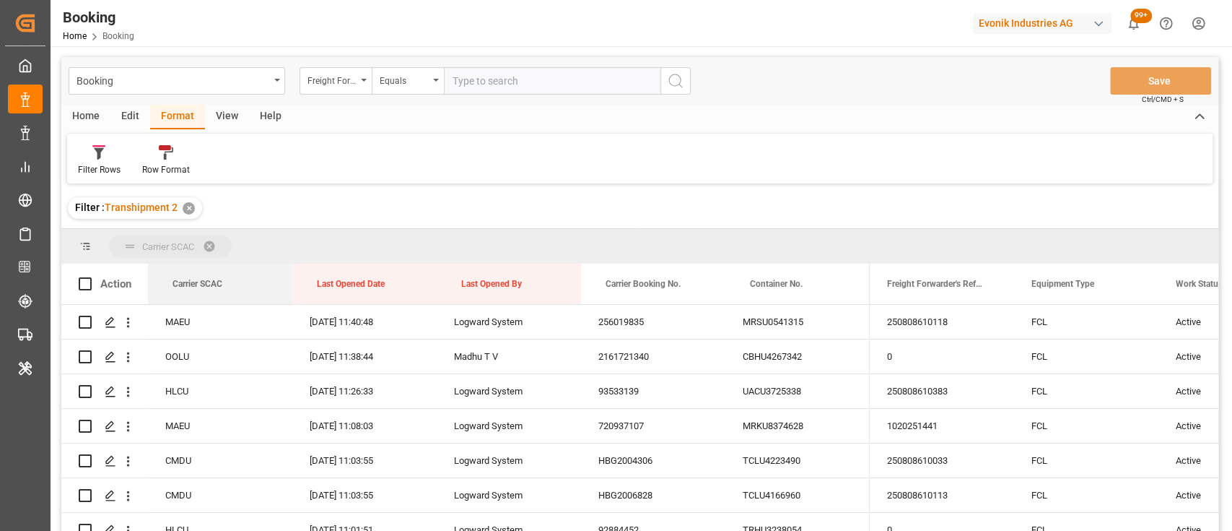
drag, startPoint x: 202, startPoint y: 290, endPoint x: 350, endPoint y: 303, distance: 148.5
click at [196, 302] on div "Carrier SCAC" at bounding box center [218, 283] width 90 height 40
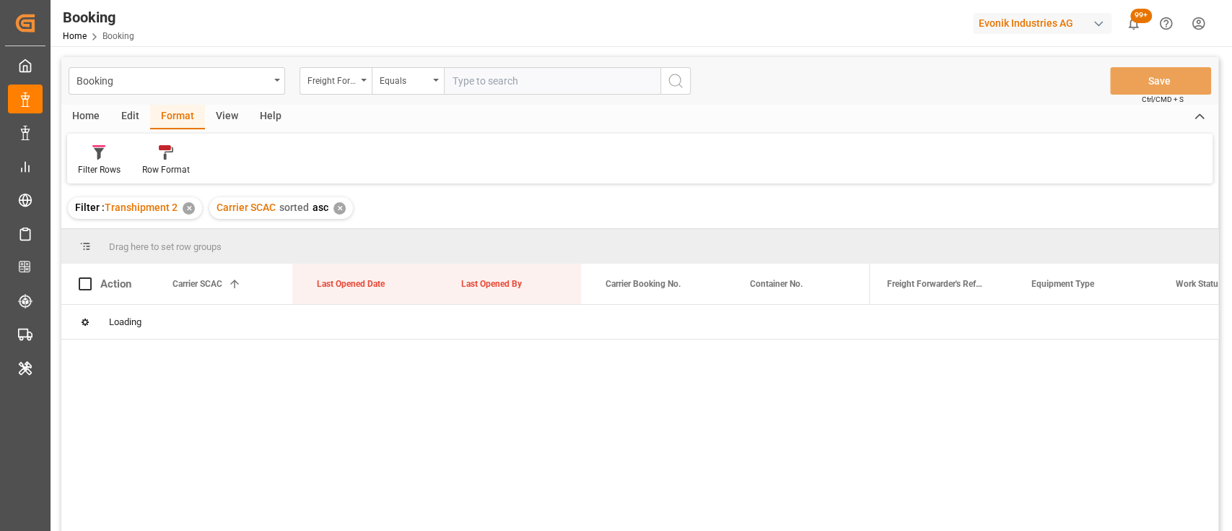
click at [339, 211] on div "✕" at bounding box center [339, 208] width 12 height 12
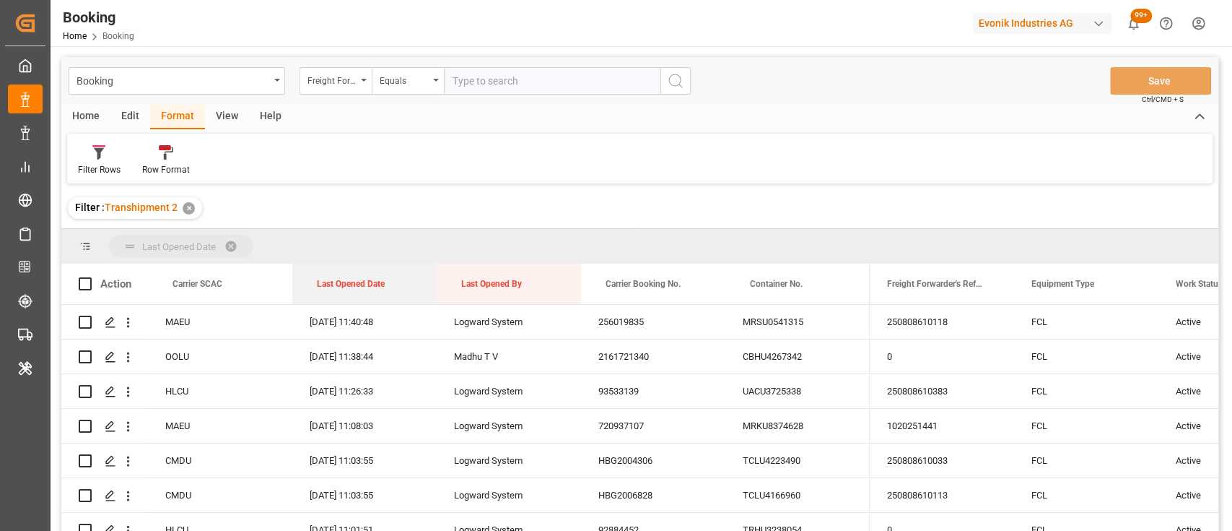
drag, startPoint x: 341, startPoint y: 291, endPoint x: 319, endPoint y: 254, distance: 43.1
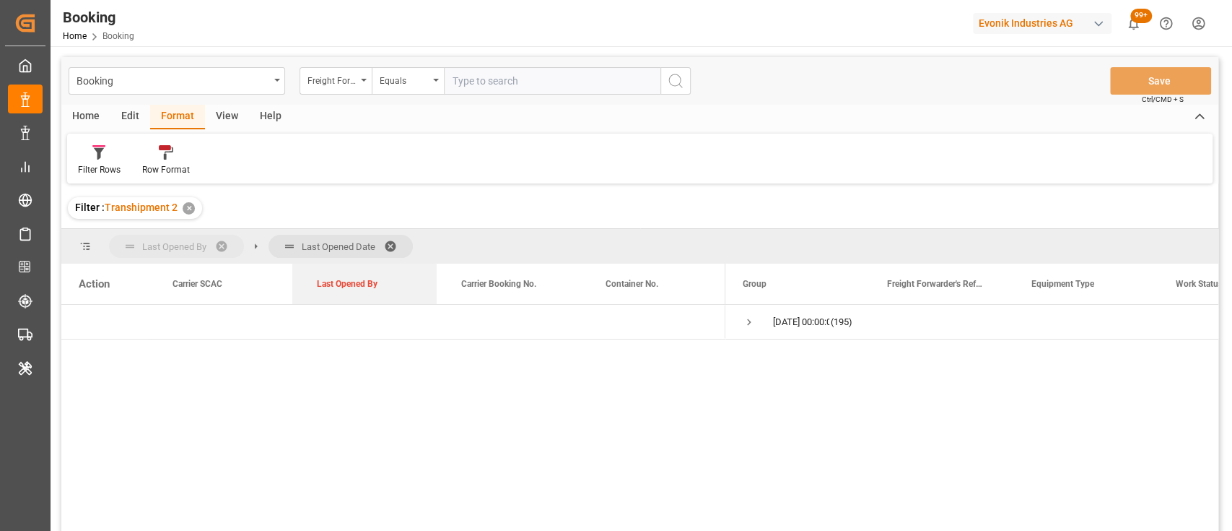
drag, startPoint x: 342, startPoint y: 279, endPoint x: 341, endPoint y: 256, distance: 22.4
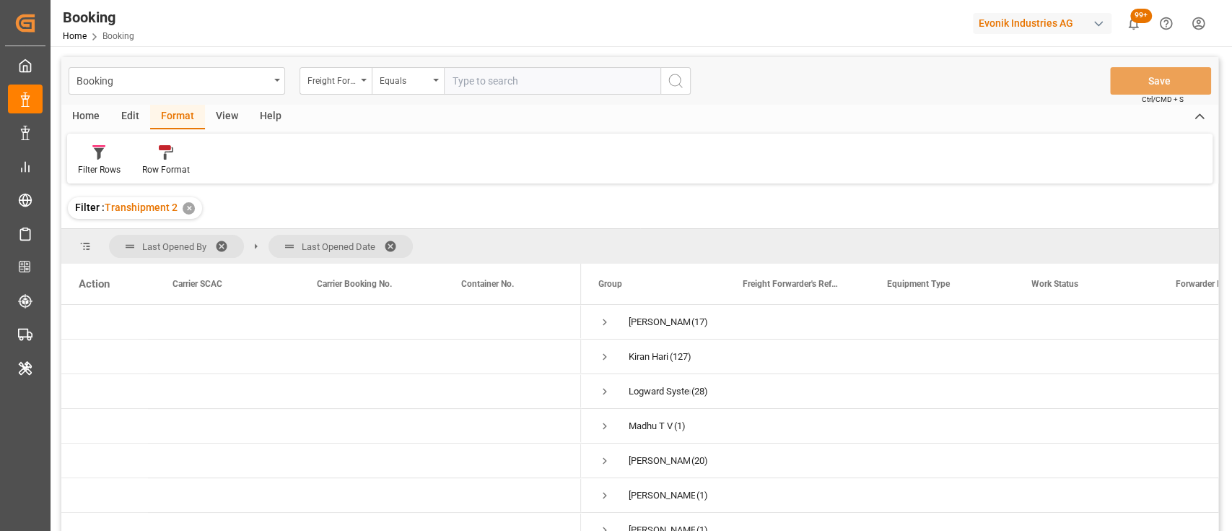
click at [386, 241] on span at bounding box center [395, 246] width 23 height 13
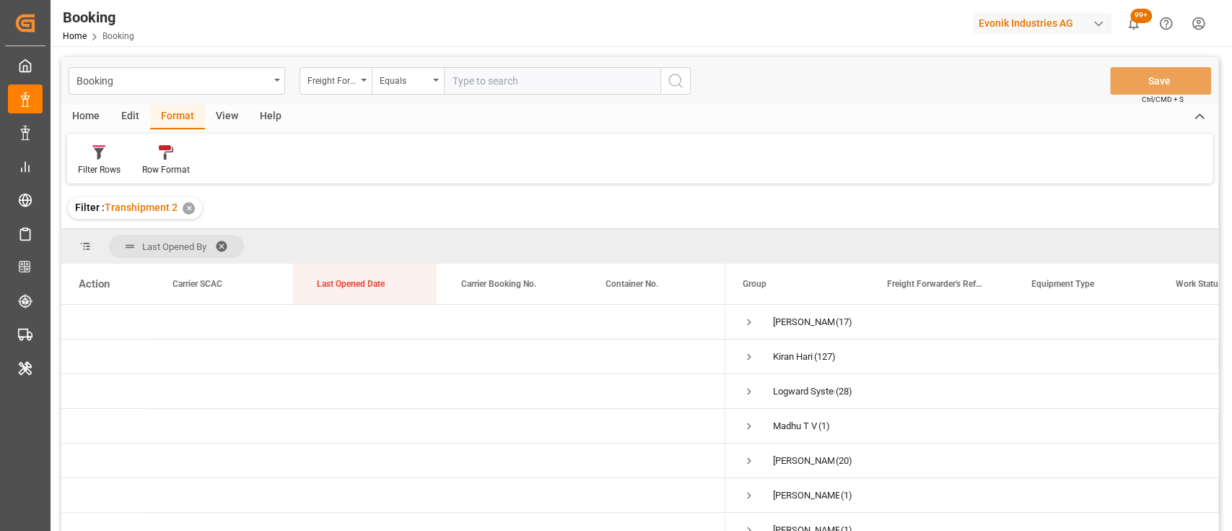
click at [218, 248] on span at bounding box center [226, 246] width 23 height 13
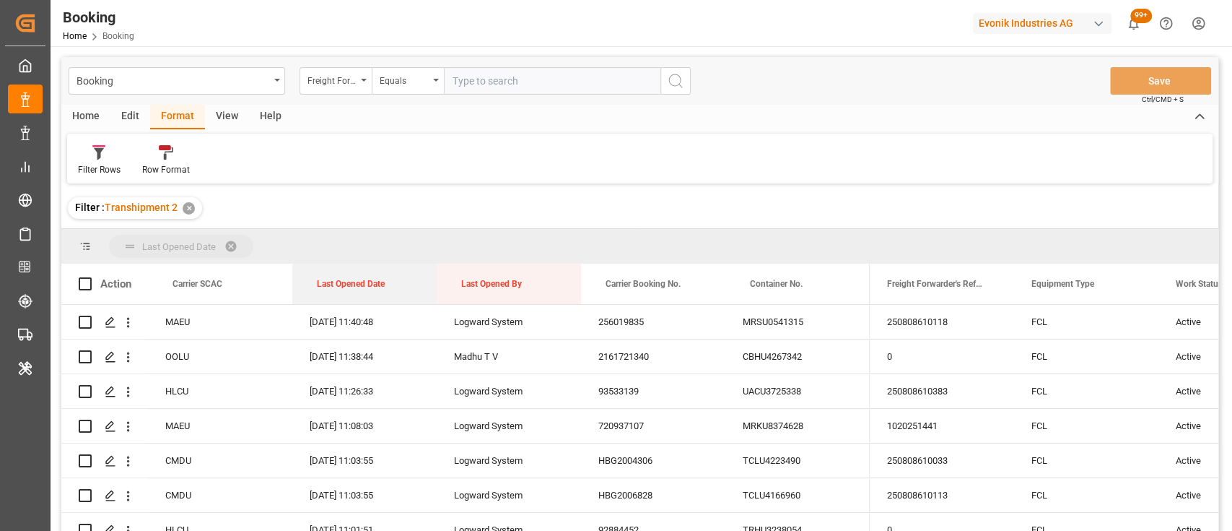
drag, startPoint x: 344, startPoint y: 285, endPoint x: 336, endPoint y: 252, distance: 34.1
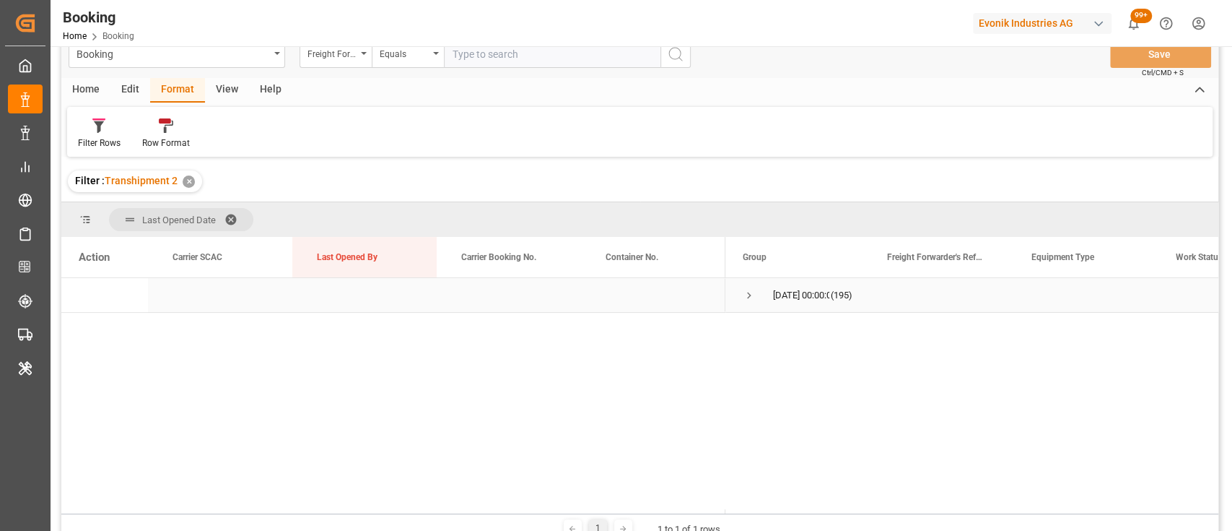
scroll to position [25, 0]
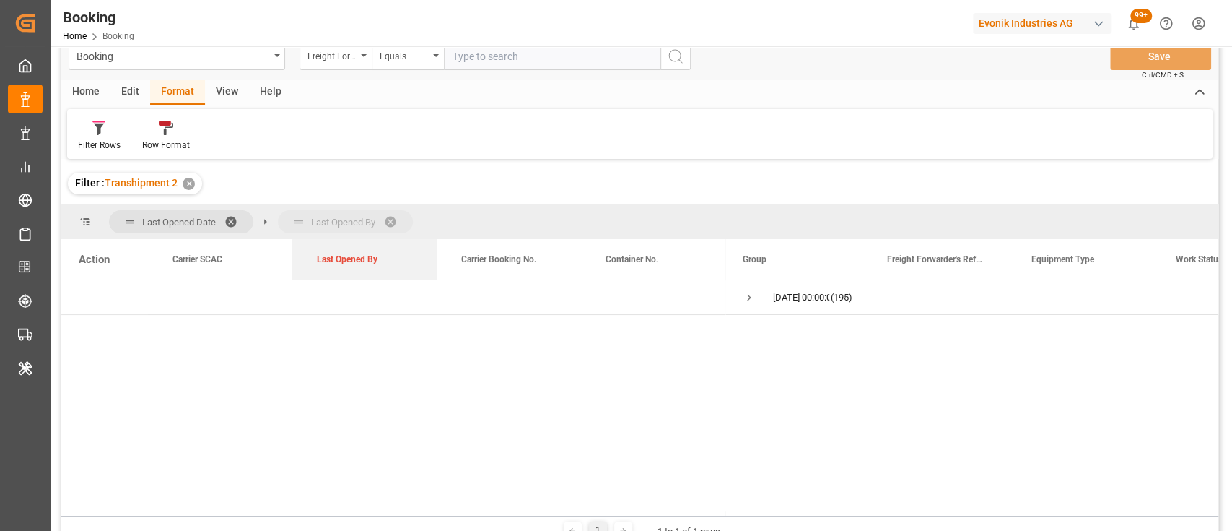
drag, startPoint x: 323, startPoint y: 264, endPoint x: 300, endPoint y: 236, distance: 36.0
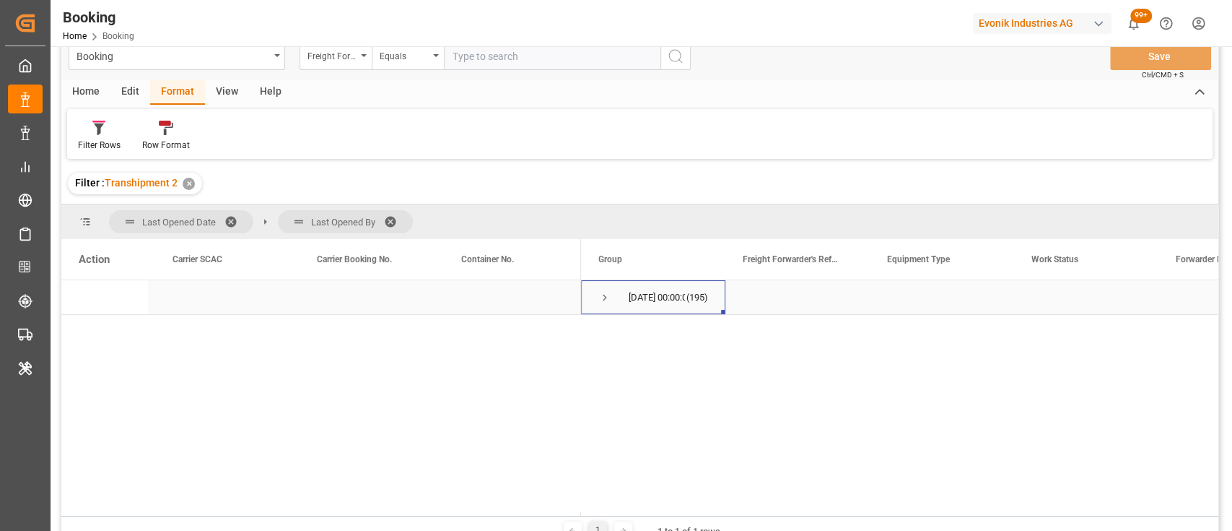
click at [603, 295] on span "Press SPACE to select this row." at bounding box center [604, 297] width 13 height 13
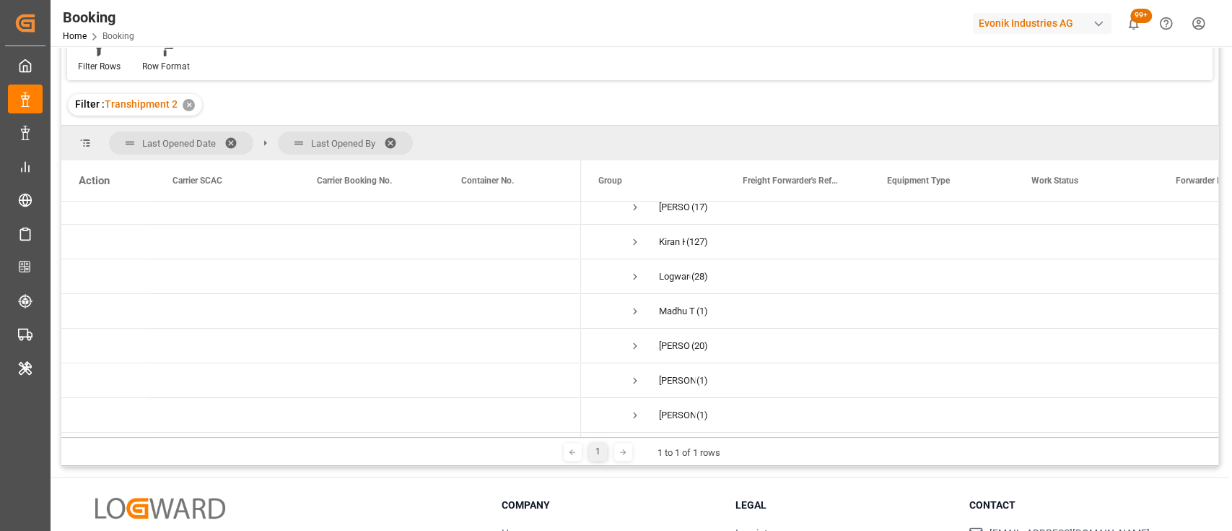
scroll to position [0, 0]
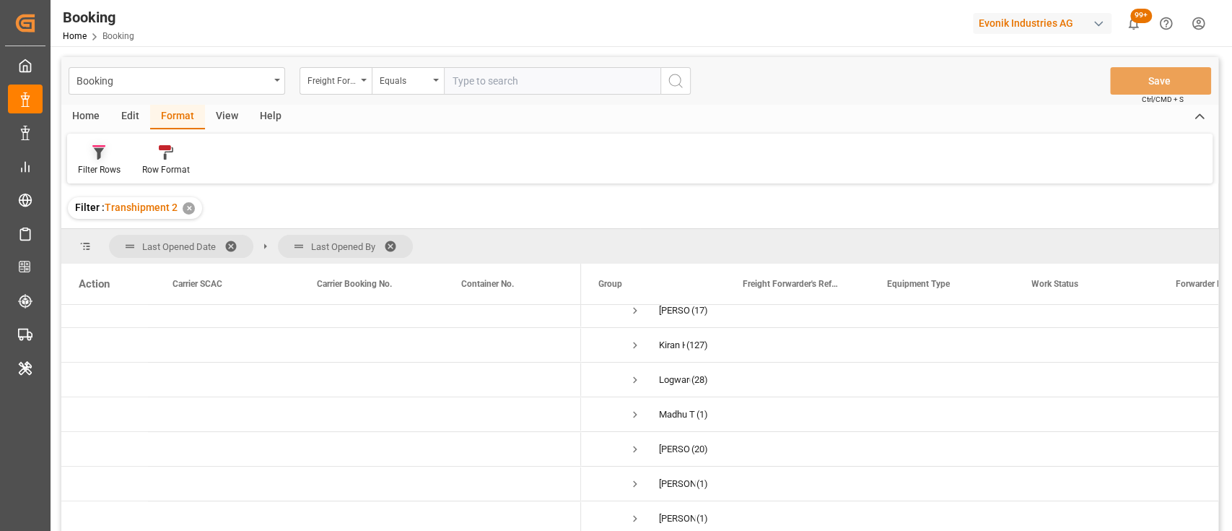
click at [102, 162] on div "Filter Rows" at bounding box center [99, 160] width 64 height 32
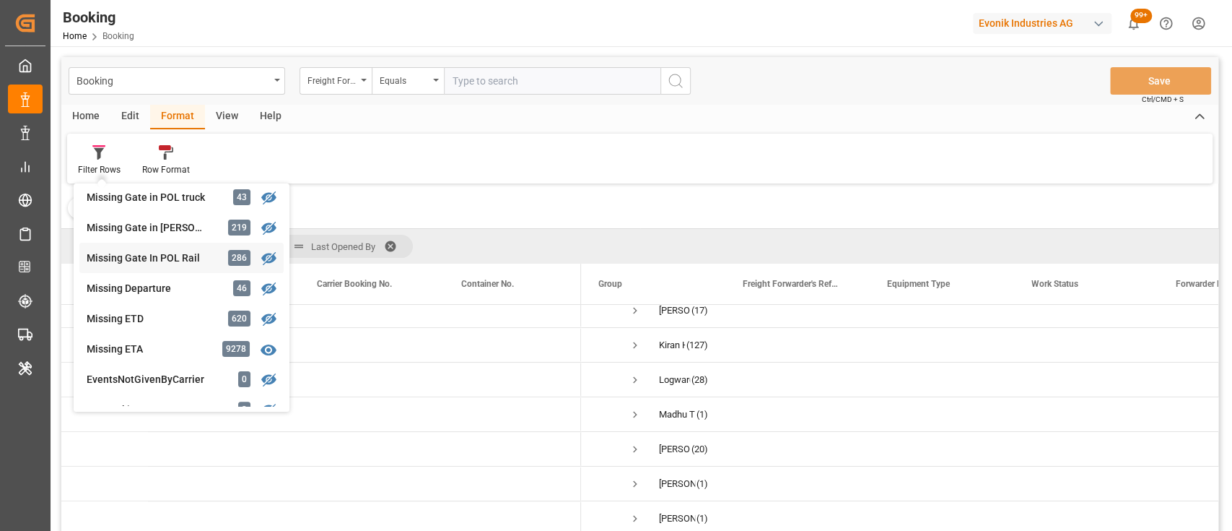
scroll to position [252, 0]
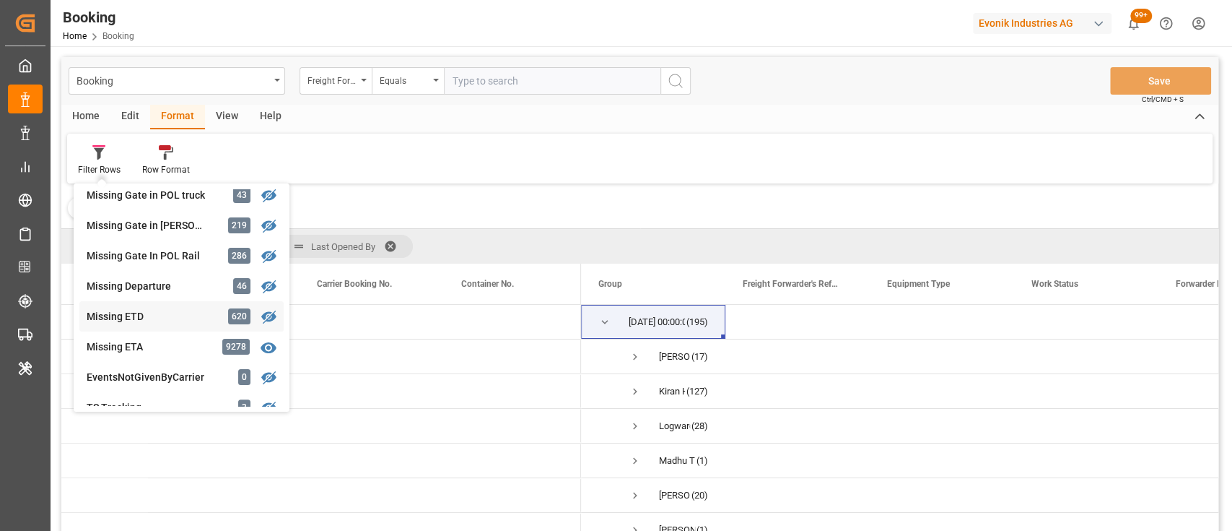
click at [124, 313] on div "Booking Freight Forwarder's Reference No. Equals Save Ctrl/CMD + S Home Edit Fo…" at bounding box center [639, 313] width 1157 height 512
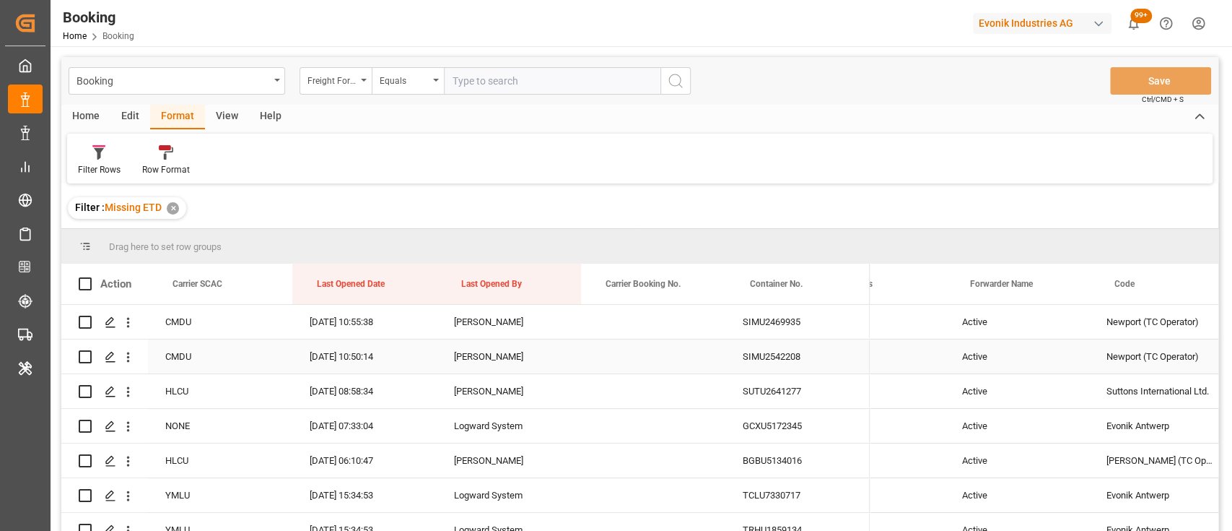
scroll to position [0, 390]
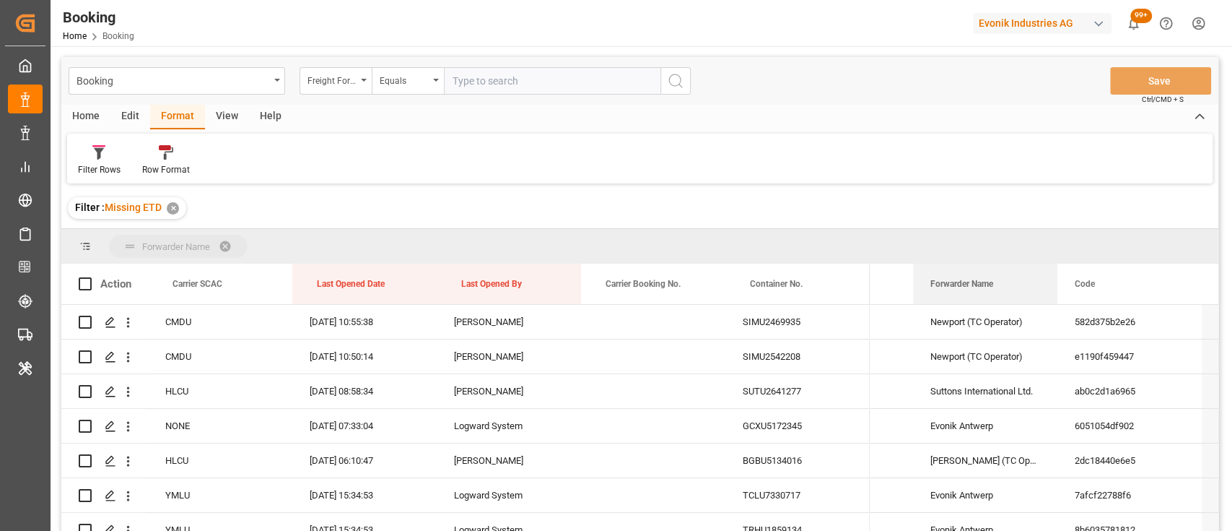
drag, startPoint x: 954, startPoint y: 282, endPoint x: 908, endPoint y: 244, distance: 59.0
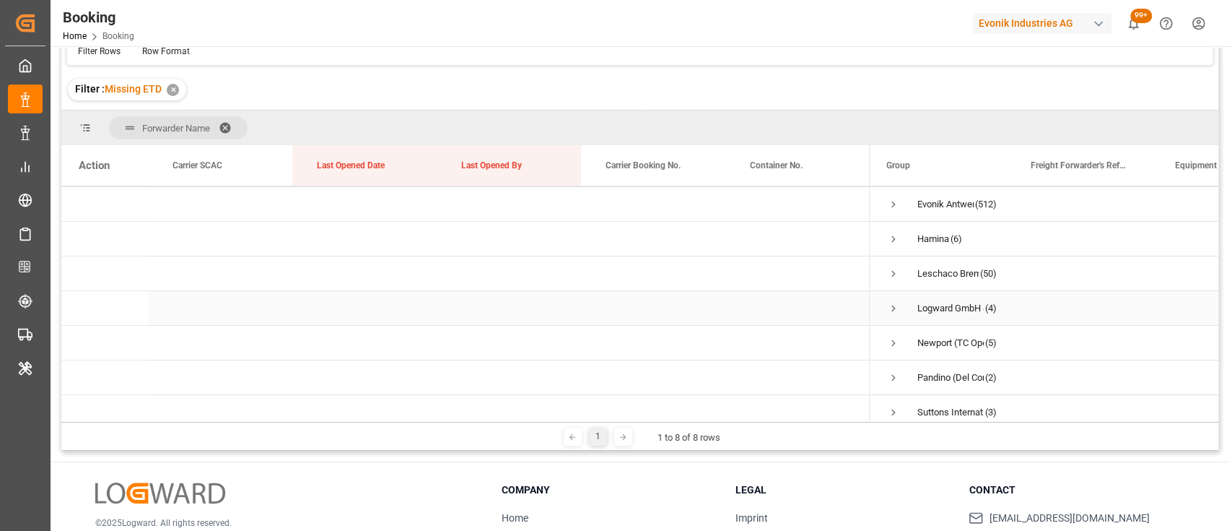
scroll to position [51, 0]
